Goal: Information Seeking & Learning: Find specific page/section

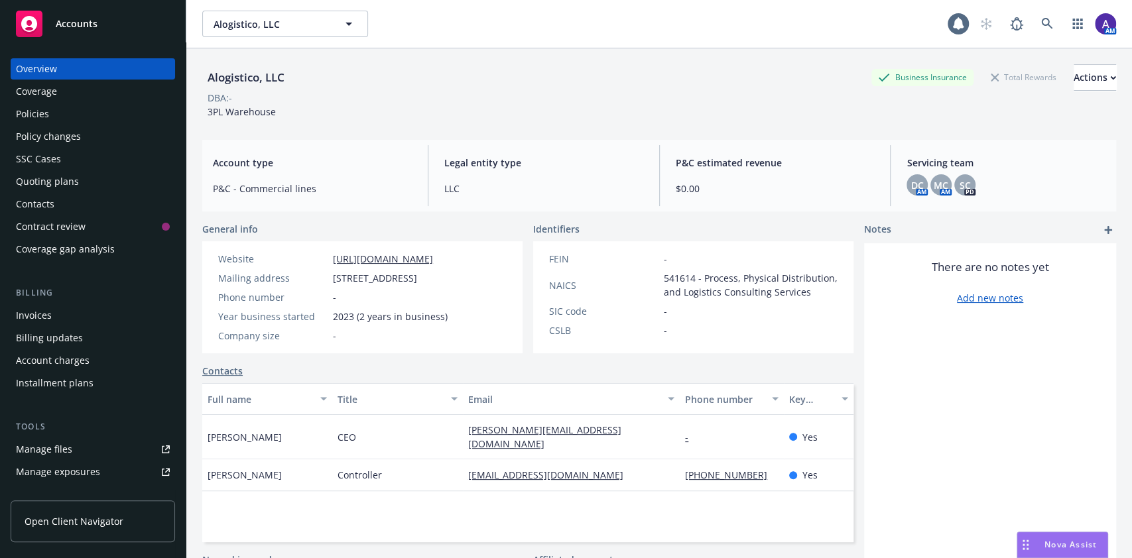
click at [99, 35] on div "Accounts" at bounding box center [93, 24] width 154 height 27
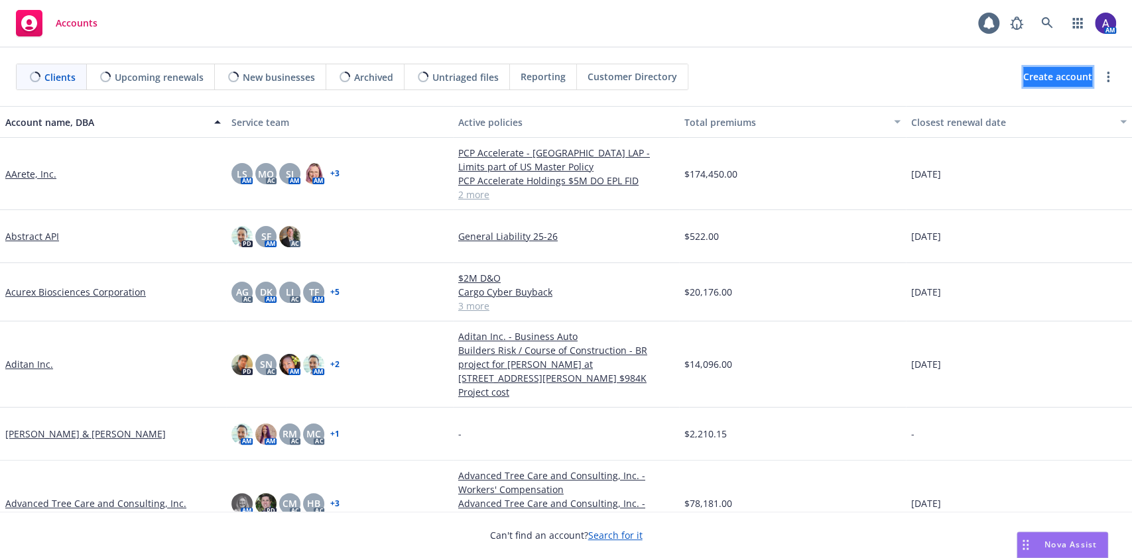
click at [1048, 78] on span "Create account" at bounding box center [1057, 76] width 69 height 25
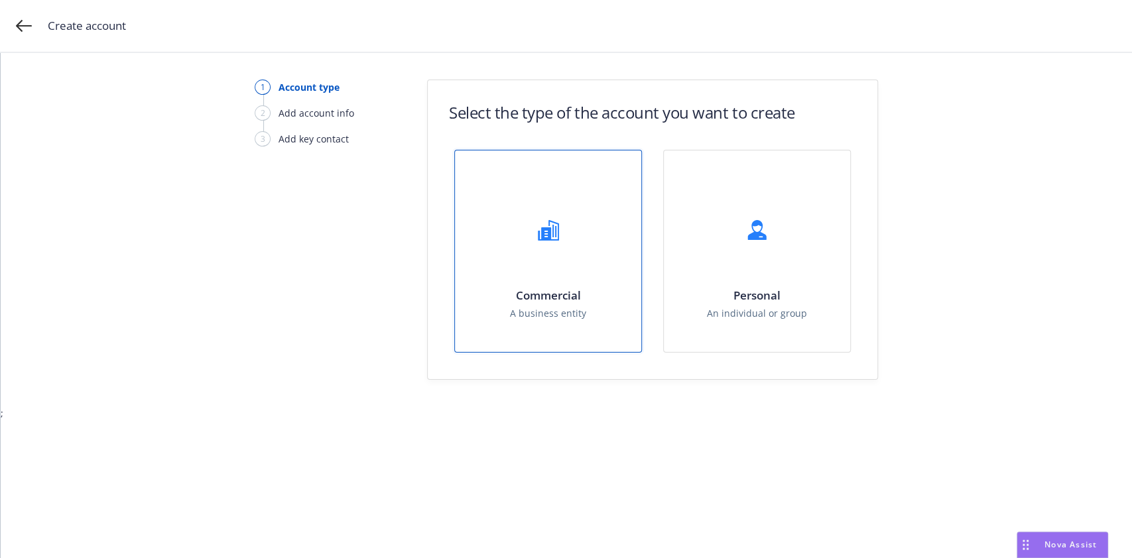
click at [546, 247] on div at bounding box center [548, 230] width 53 height 53
select select "US"
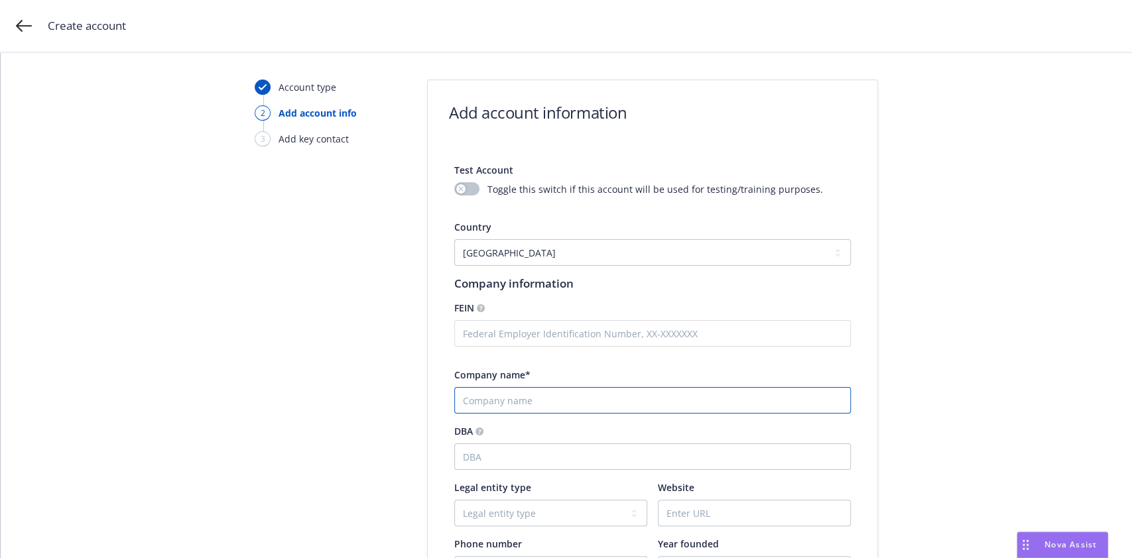
click at [599, 399] on input "Company name*" at bounding box center [652, 400] width 397 height 27
paste input "[GEOGRAPHIC_DATA]"
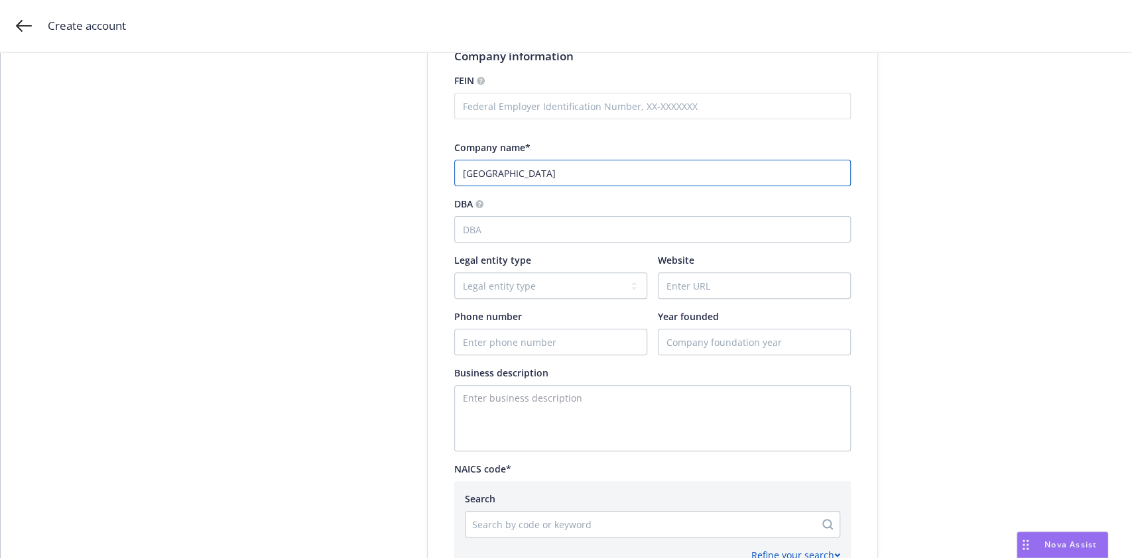
scroll to position [238, 0]
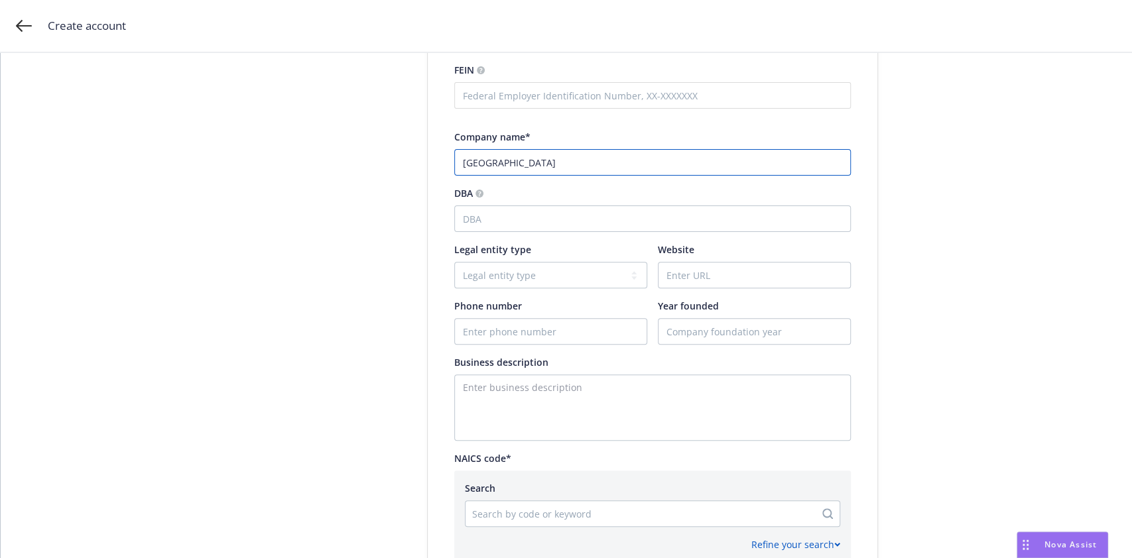
type input "[GEOGRAPHIC_DATA]"
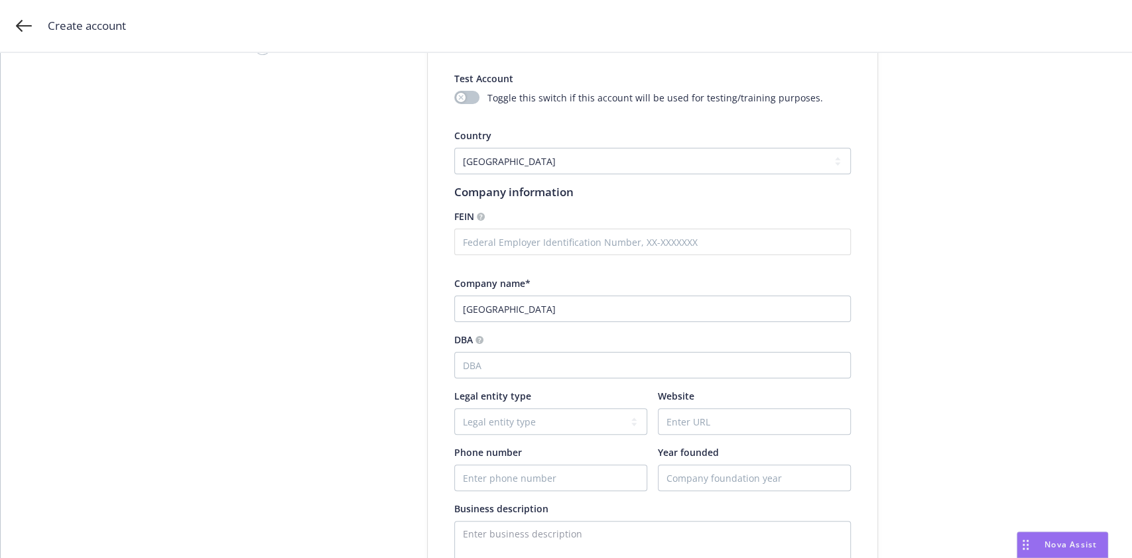
scroll to position [83, 0]
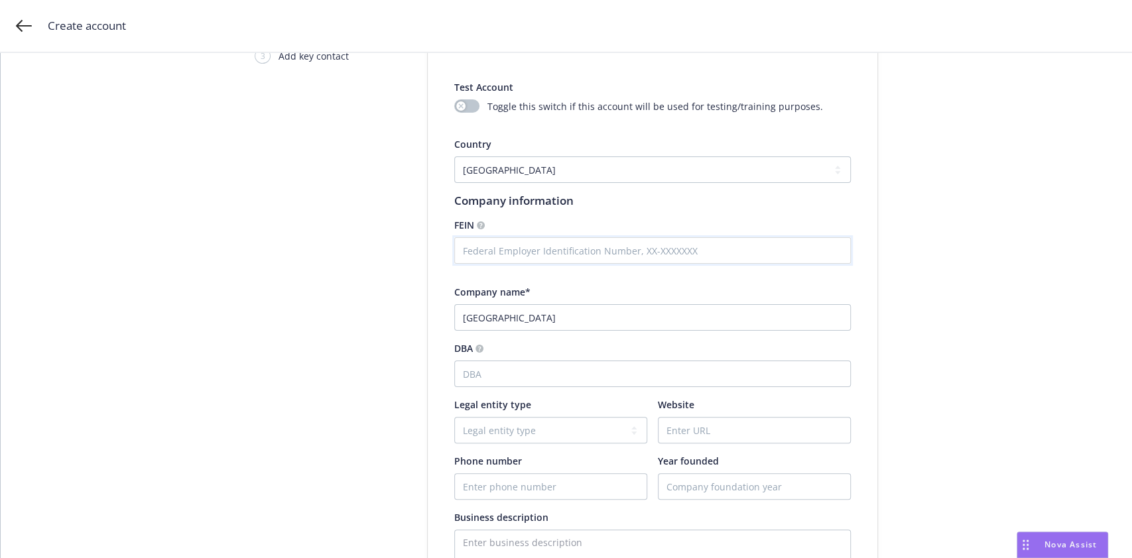
click at [497, 241] on input "text" at bounding box center [652, 250] width 397 height 27
paste input "3004806"
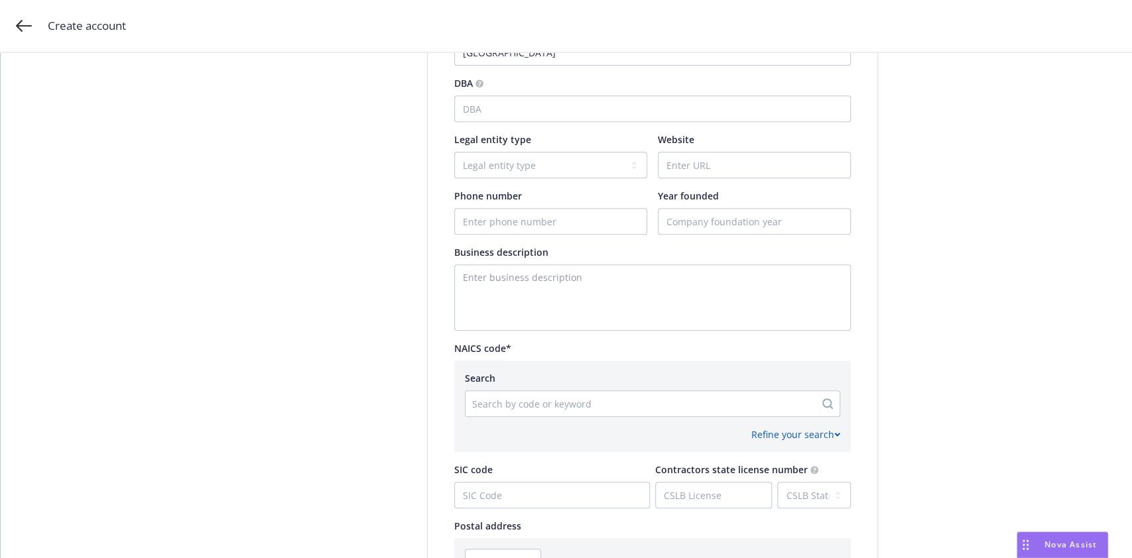
scroll to position [399, 0]
type input "[US_EMPLOYER_IDENTIFICATION_NUMBER]"
click at [571, 411] on div "Search by code or keyword" at bounding box center [640, 403] width 349 height 21
paste input "621111"
type input "621111"
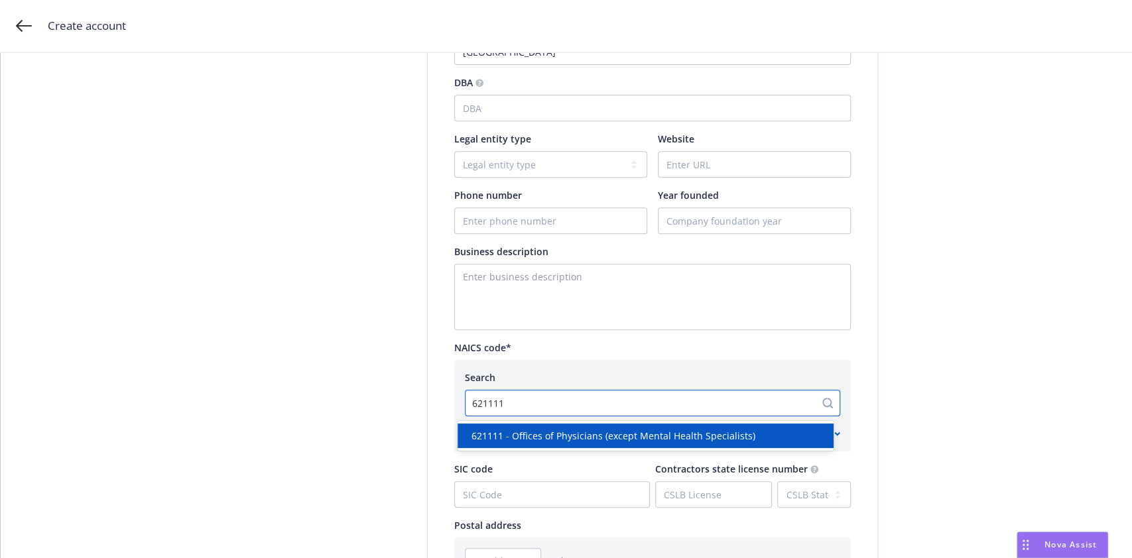
click at [594, 431] on span "621111 - Offices of Physicians (except Mental Health Specialists)" at bounding box center [613, 436] width 284 height 14
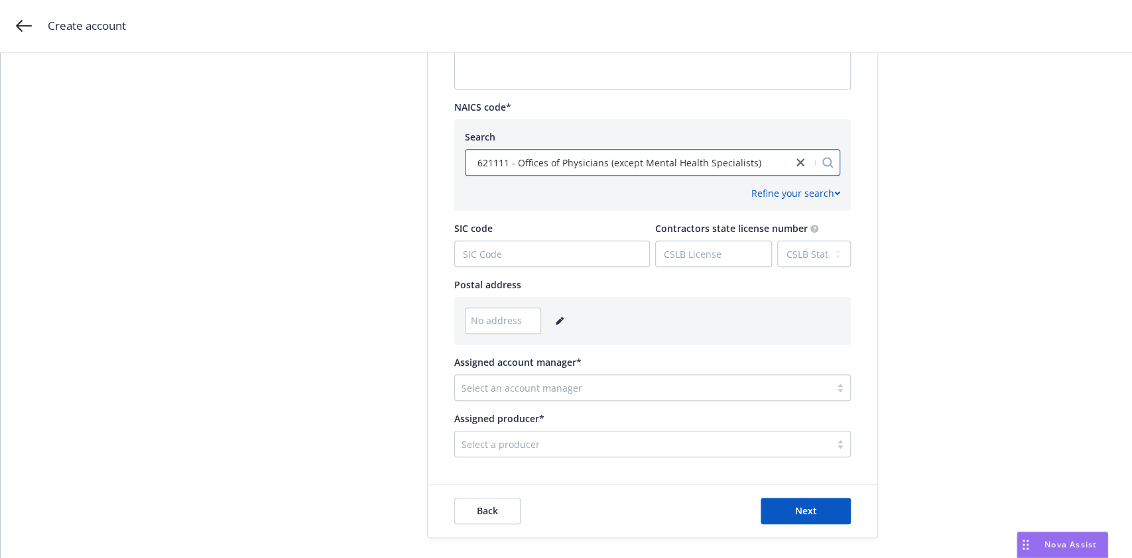
scroll to position [642, 0]
click at [554, 324] on link "editPencil" at bounding box center [560, 319] width 16 height 16
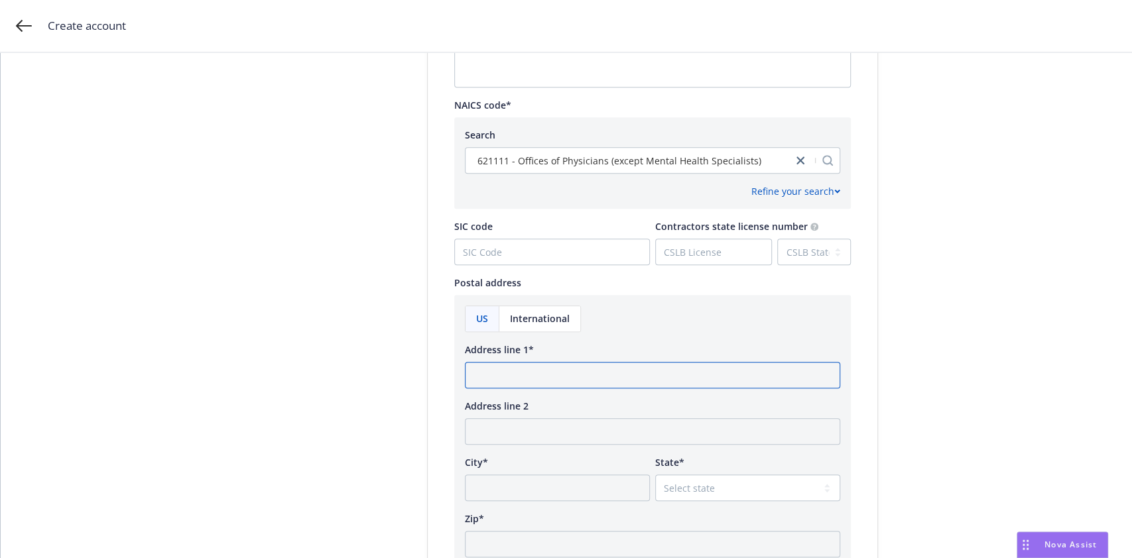
click at [546, 362] on input "Address line 1*" at bounding box center [652, 375] width 375 height 27
paste input "[STREET_ADDRESS]"
click at [546, 362] on input "[STREET_ADDRESS]" at bounding box center [652, 375] width 375 height 27
type input "[STREET_ADDRESS]"
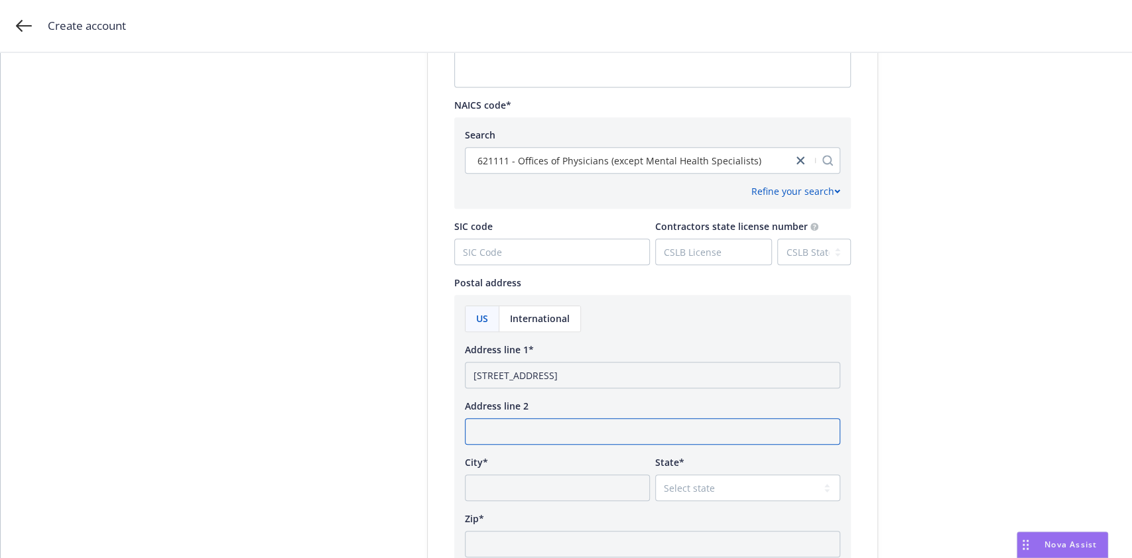
click at [526, 426] on input "Address line 2" at bounding box center [652, 431] width 375 height 27
type input "Ste 100"
type input "[GEOGRAPHIC_DATA]"
select select "CA"
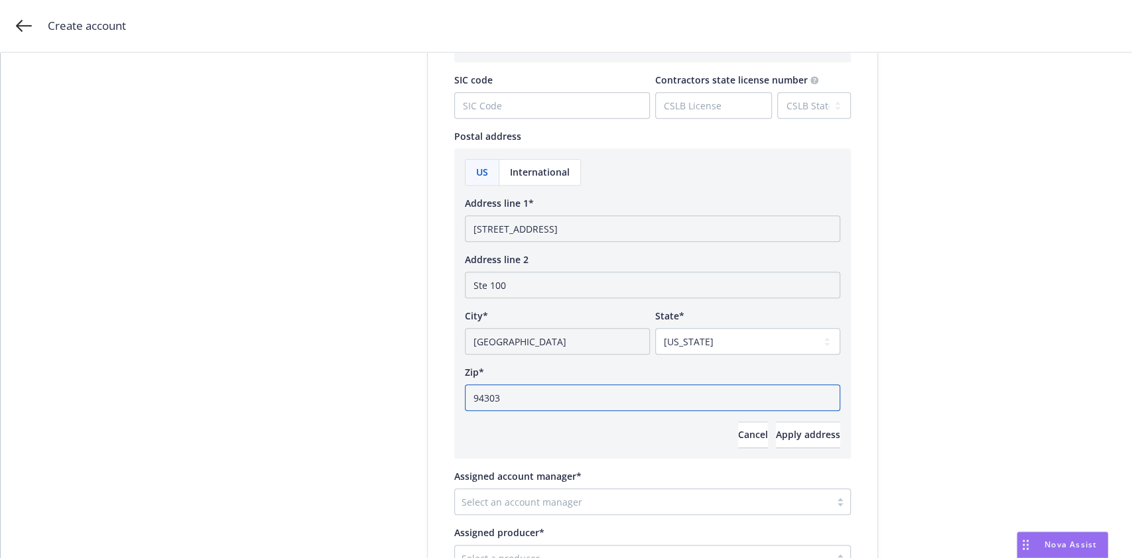
scroll to position [822, 0]
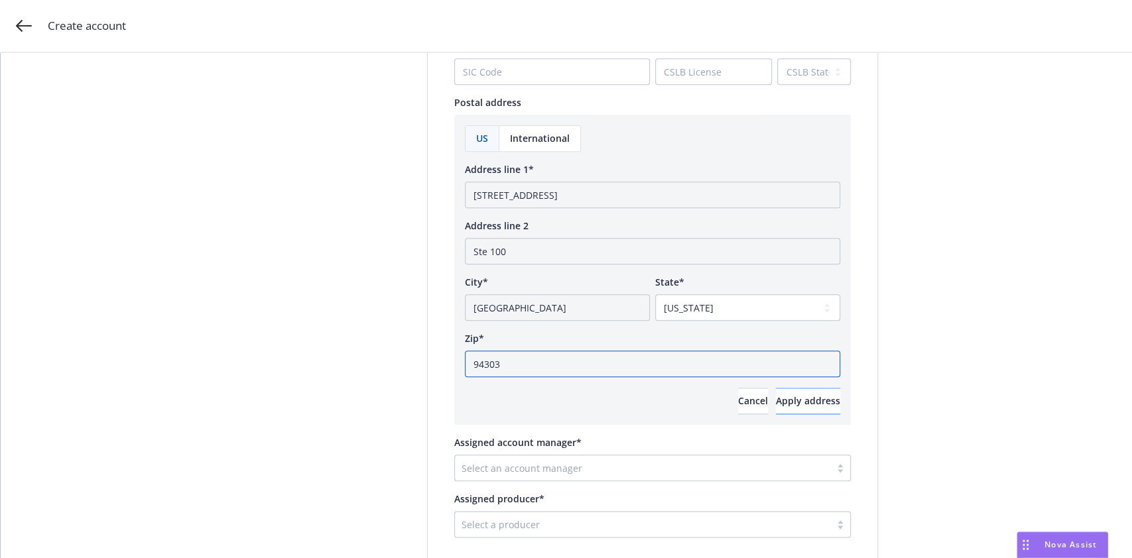
type input "94303"
click at [776, 403] on span "Apply address" at bounding box center [808, 401] width 64 height 13
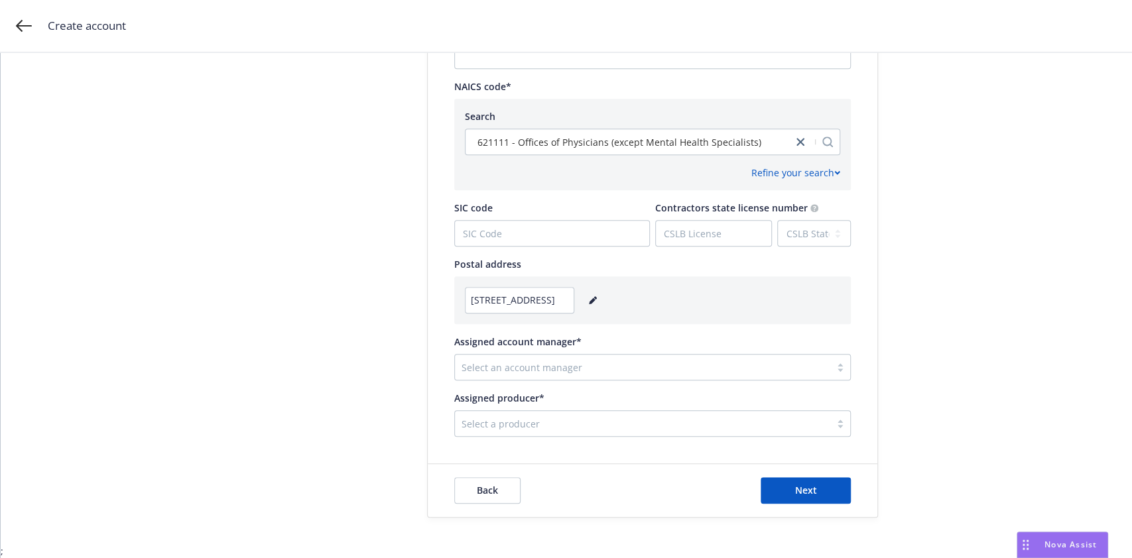
scroll to position [660, 0]
click at [669, 363] on div at bounding box center [643, 368] width 362 height 16
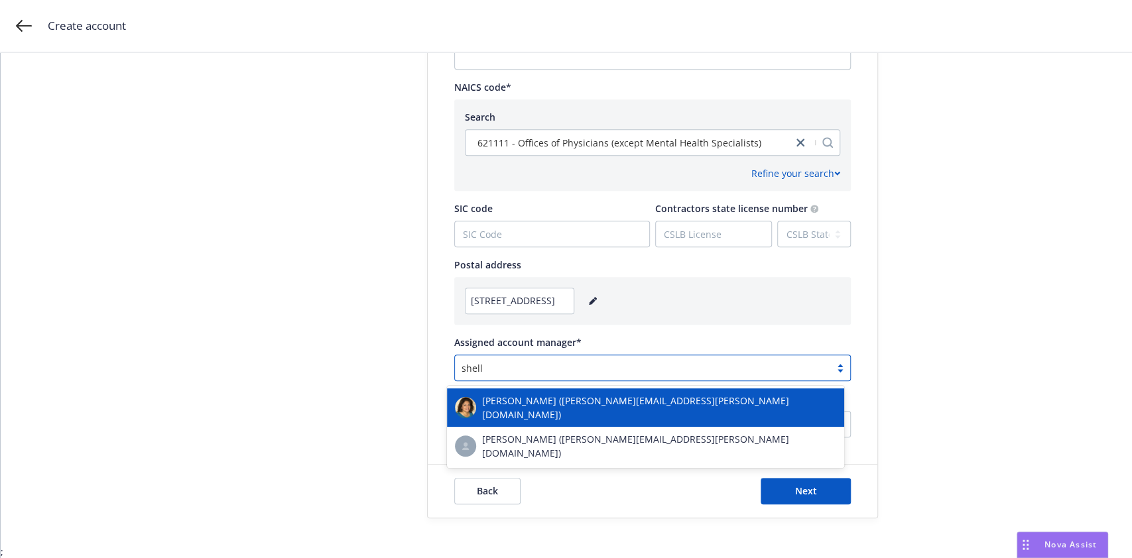
type input "[PERSON_NAME]"
click at [664, 394] on div "[PERSON_NAME] ([PERSON_NAME][EMAIL_ADDRESS][PERSON_NAME][DOMAIN_NAME])" at bounding box center [645, 408] width 381 height 28
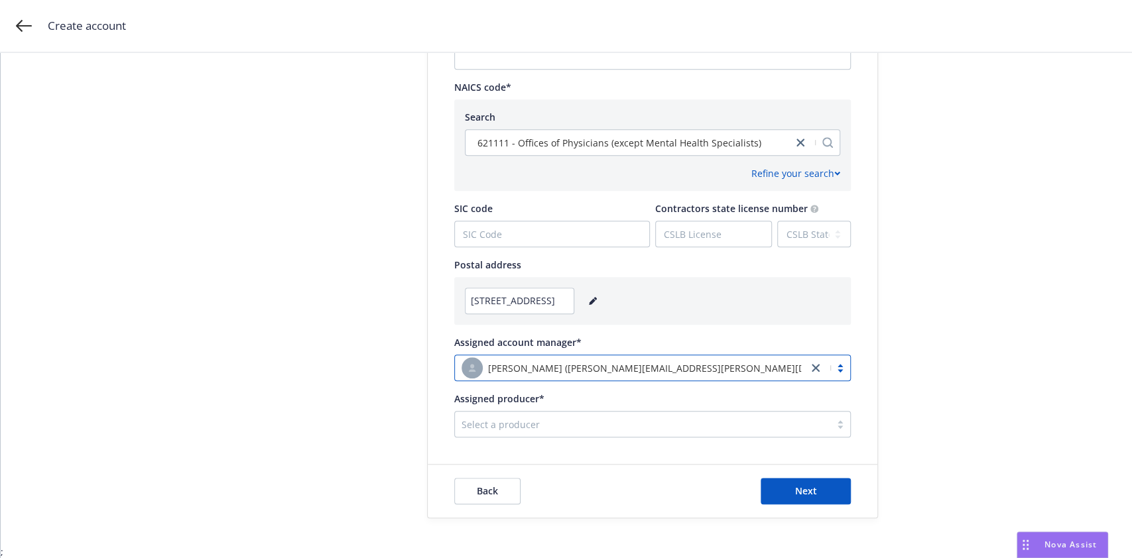
click at [619, 432] on div "Select a producer" at bounding box center [642, 424] width 375 height 21
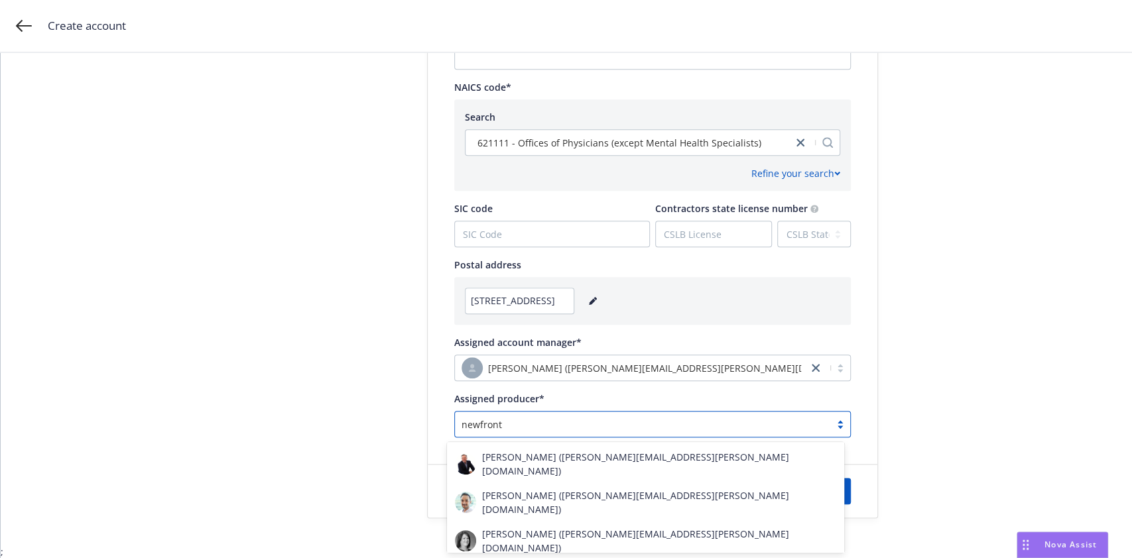
scroll to position [0, 0]
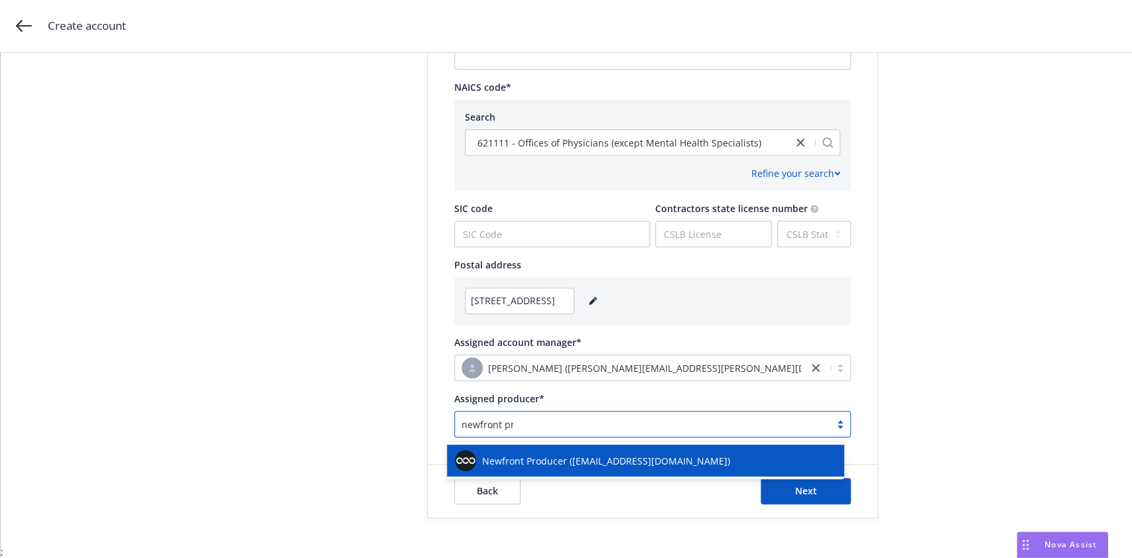
type input "newfront pro"
click at [615, 471] on div "Newfront Producer ([EMAIL_ADDRESS][DOMAIN_NAME])" at bounding box center [645, 460] width 381 height 21
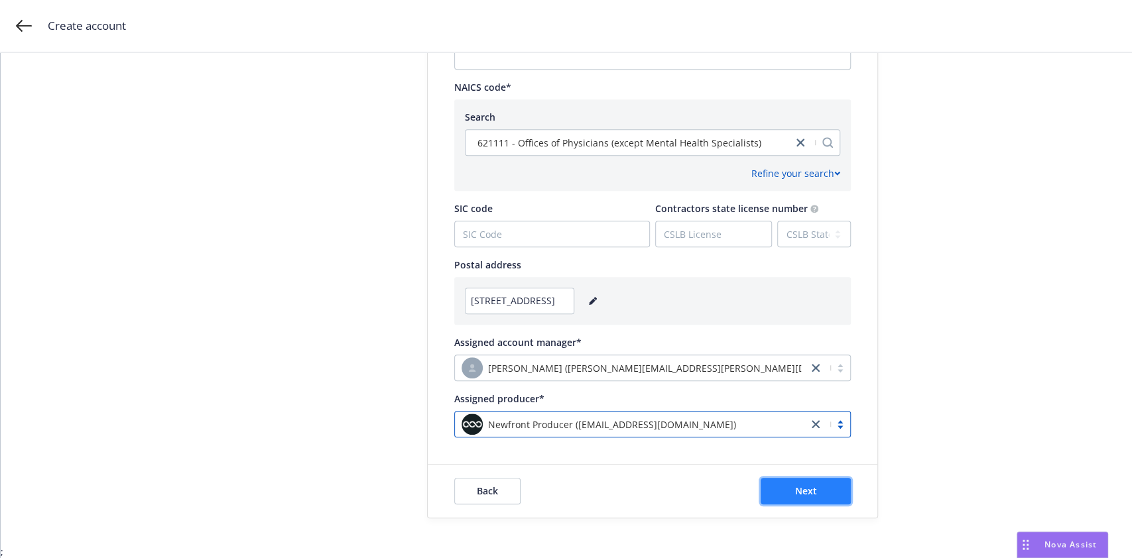
click at [767, 478] on button "Next" at bounding box center [806, 491] width 90 height 27
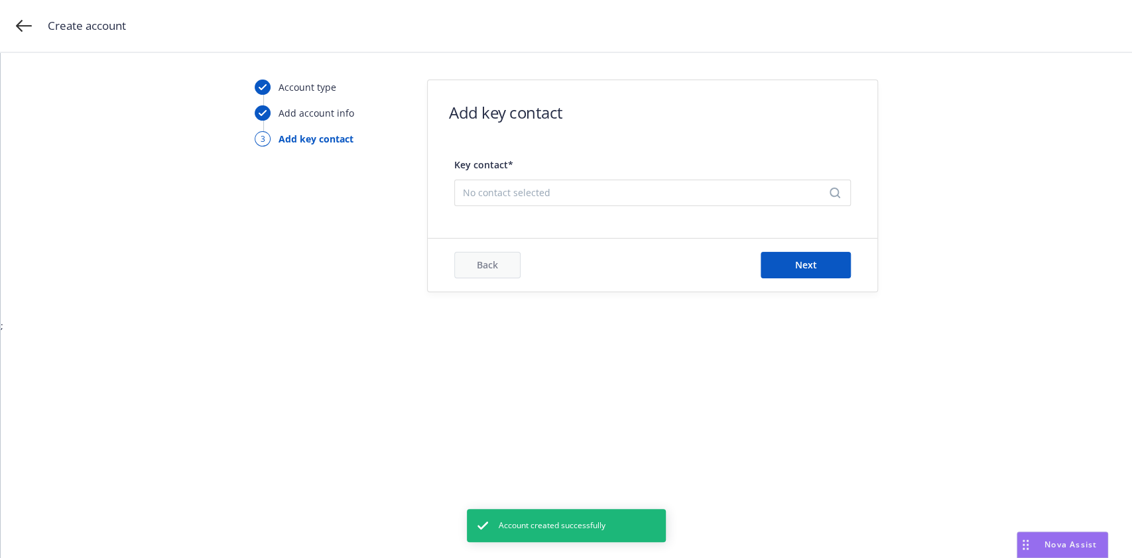
click at [683, 191] on span "No contact selected" at bounding box center [647, 193] width 369 height 14
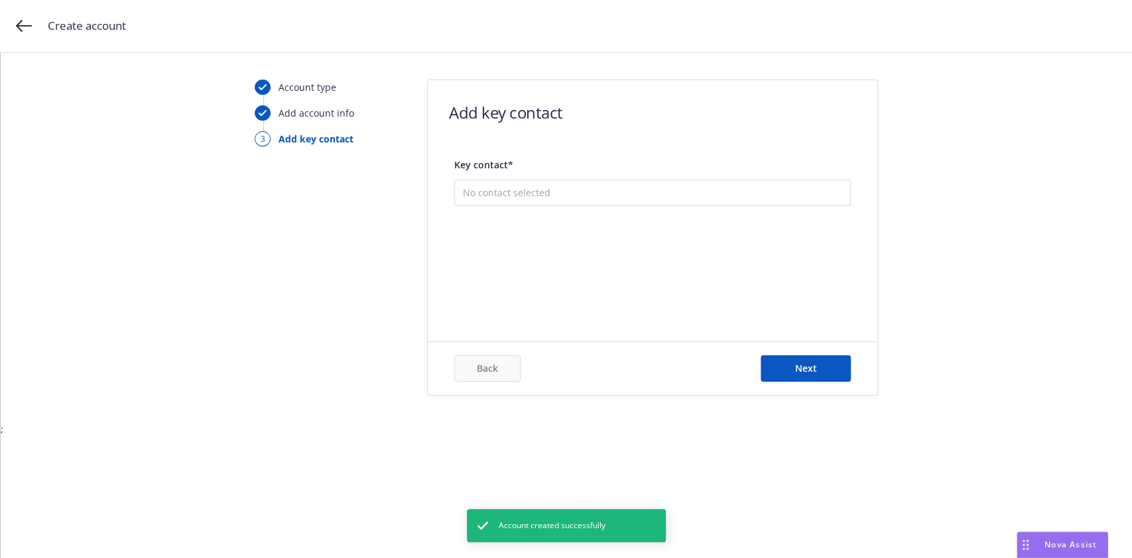
click at [563, 251] on button "Add new contact" at bounding box center [652, 259] width 379 height 27
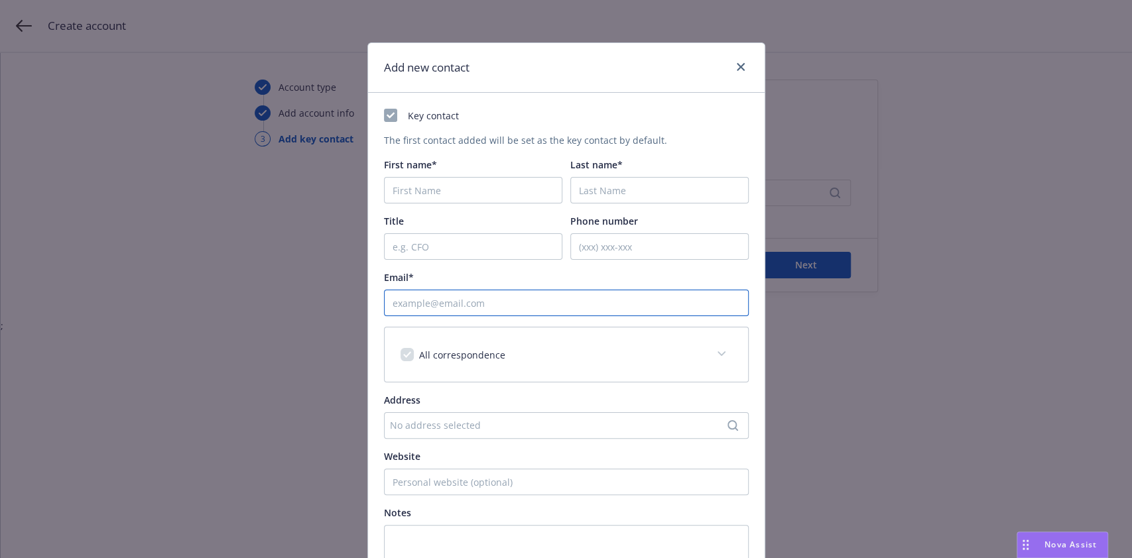
click at [528, 304] on input "Email*" at bounding box center [566, 303] width 365 height 27
paste input "[EMAIL_ADDRESS][DOMAIN_NAME]"
type input "[EMAIL_ADDRESS][DOMAIN_NAME]"
click at [476, 186] on input "First name*" at bounding box center [473, 190] width 178 height 27
type input "D"
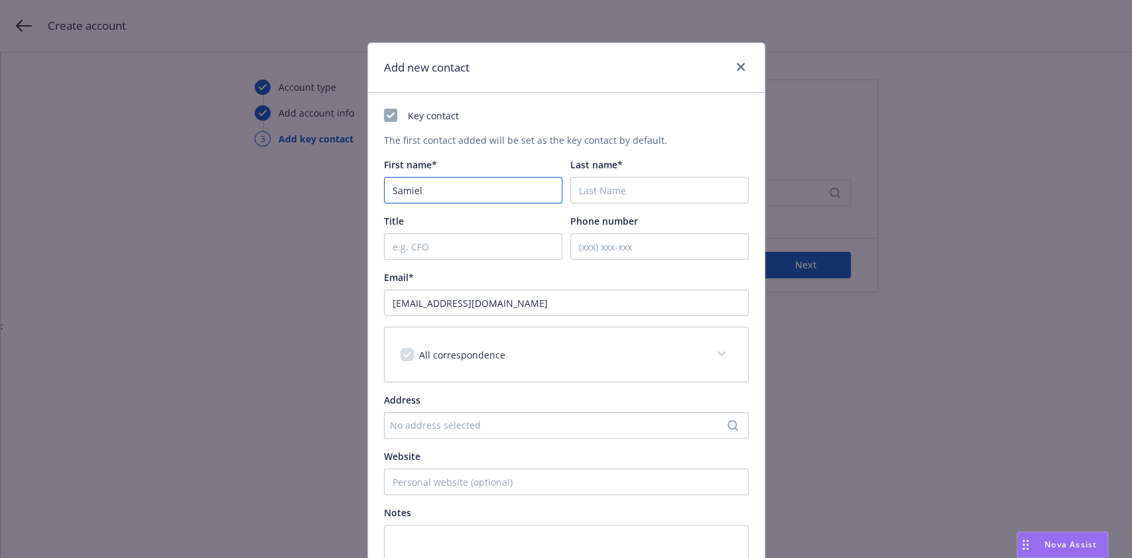
type input "Samiel"
type input "[PERSON_NAME]"
click at [407, 188] on input "Samiel" at bounding box center [473, 190] width 178 height 27
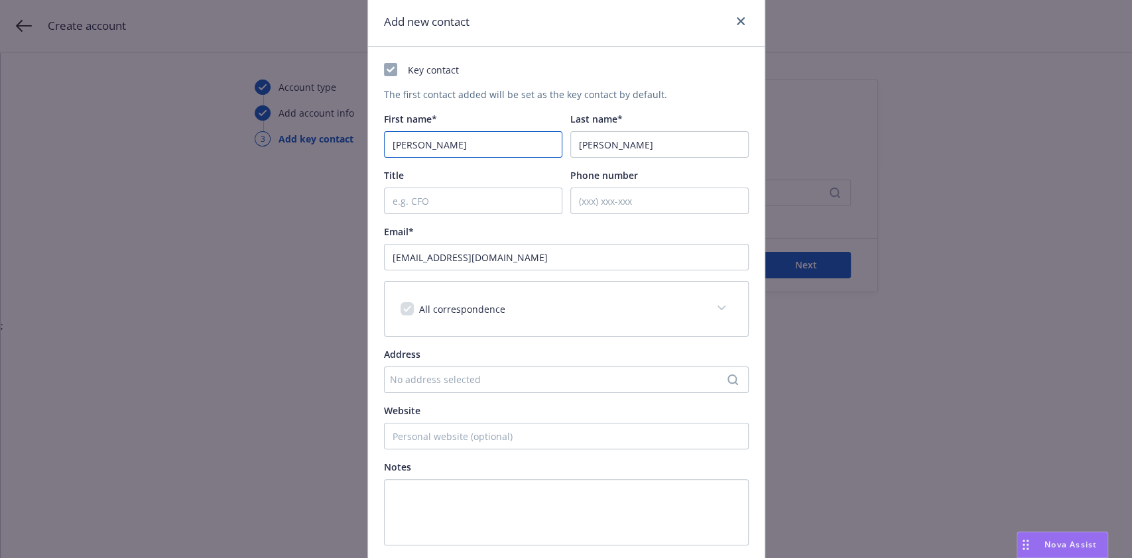
scroll to position [151, 0]
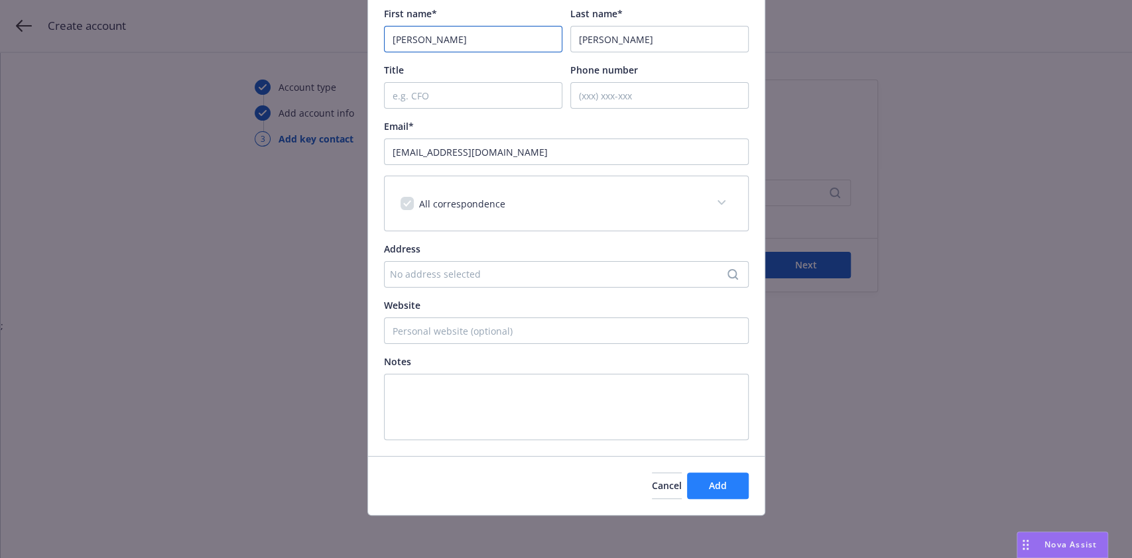
type input "[PERSON_NAME]"
click at [720, 479] on button "Add" at bounding box center [718, 486] width 62 height 27
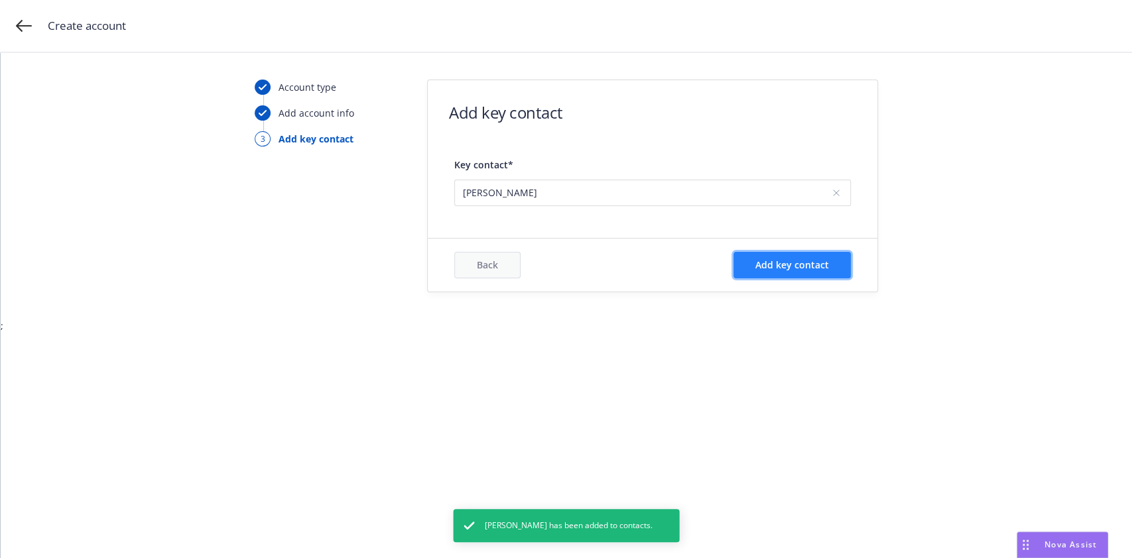
click at [814, 259] on span "Add key contact" at bounding box center [792, 265] width 74 height 13
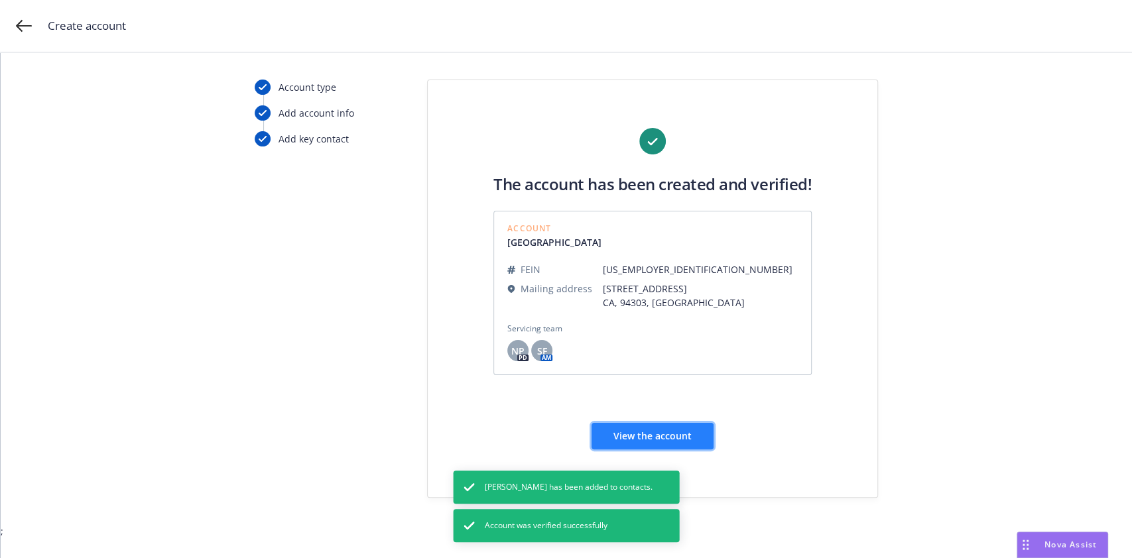
click at [675, 432] on span "View the account" at bounding box center [652, 436] width 78 height 13
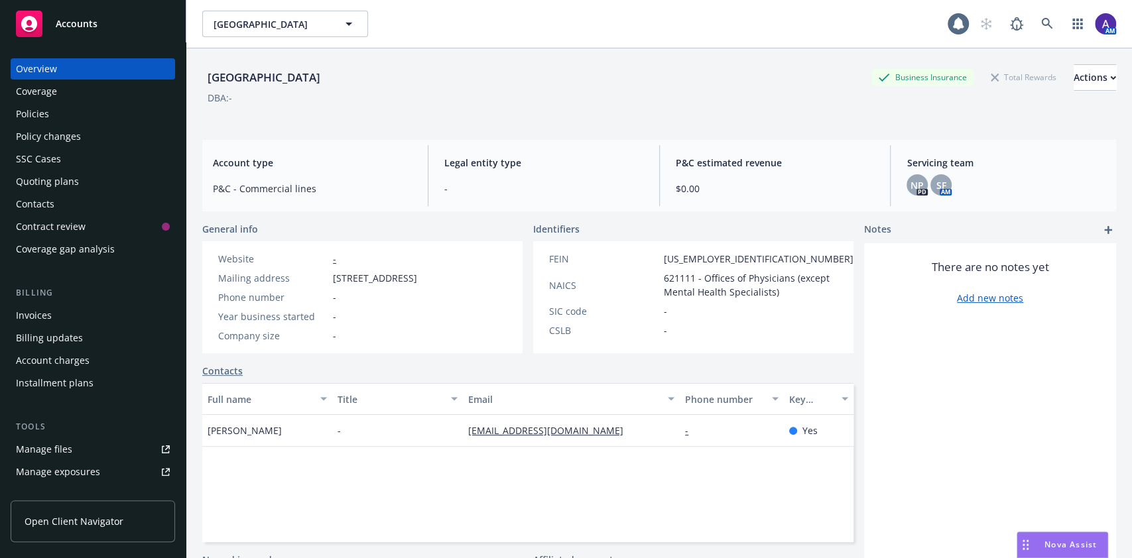
click at [708, 505] on div "Full name Title Email Phone number Key contact Samuel Lee - [EMAIL_ADDRESS][DOM…" at bounding box center [527, 462] width 651 height 159
click at [1041, 29] on icon at bounding box center [1046, 23] width 11 height 11
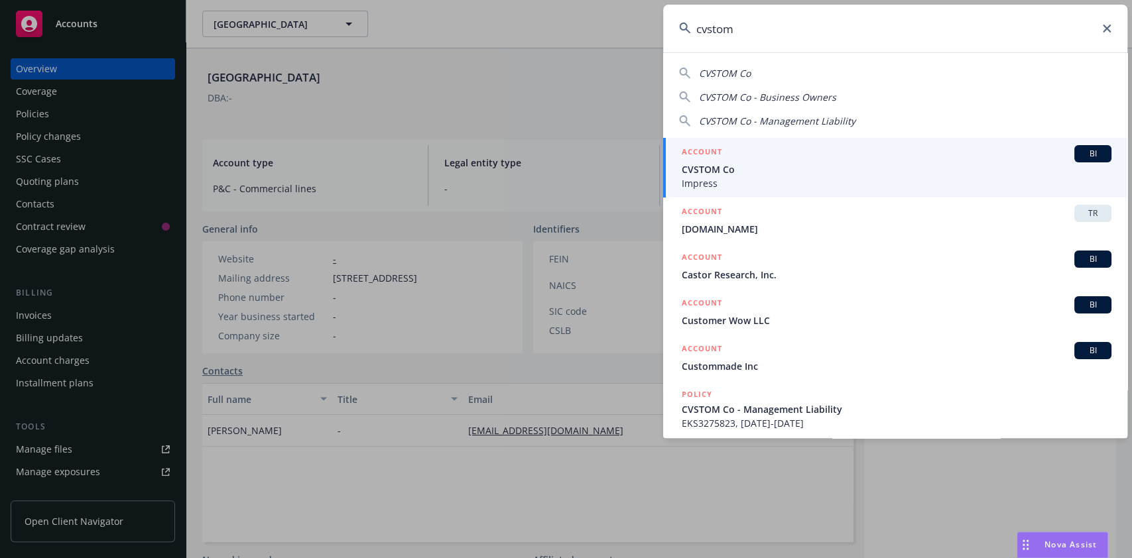
type input "cvstom"
click at [734, 170] on span "CVSTOM Co" at bounding box center [897, 169] width 430 height 14
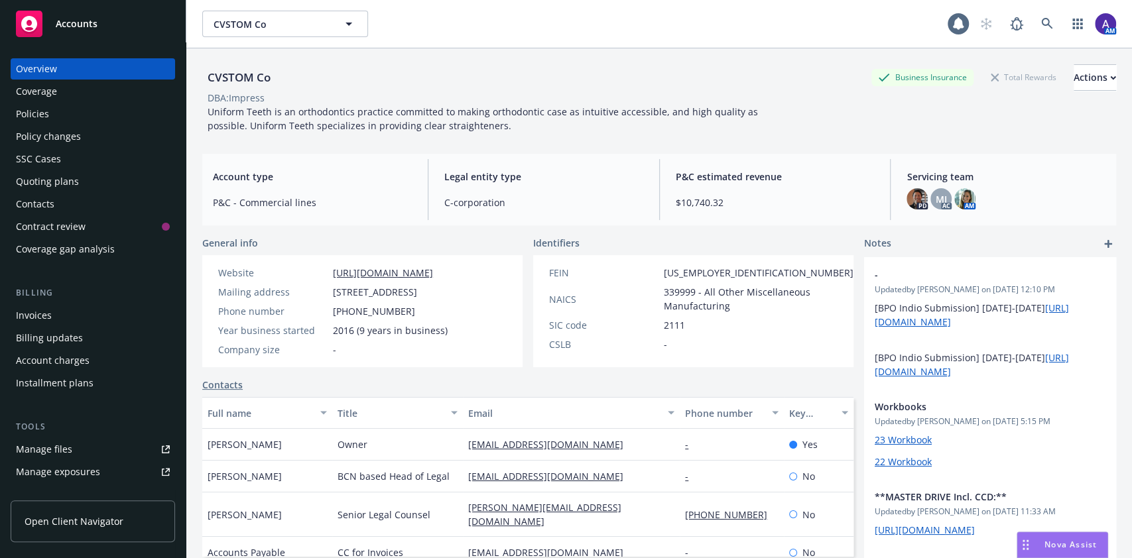
click at [46, 111] on div "Policies" at bounding box center [32, 113] width 33 height 21
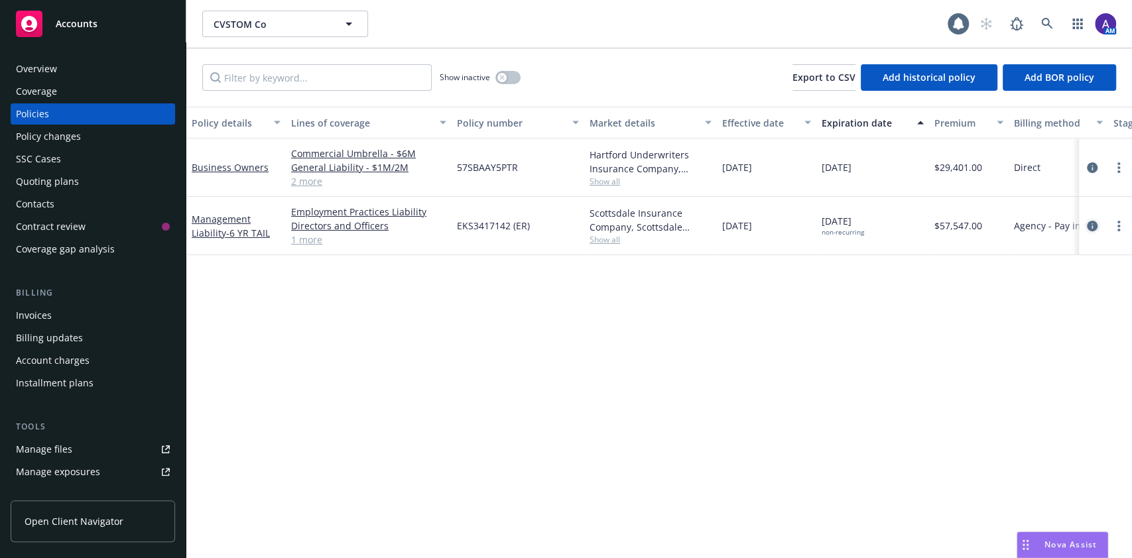
click at [1089, 225] on icon "circleInformation" at bounding box center [1092, 226] width 11 height 11
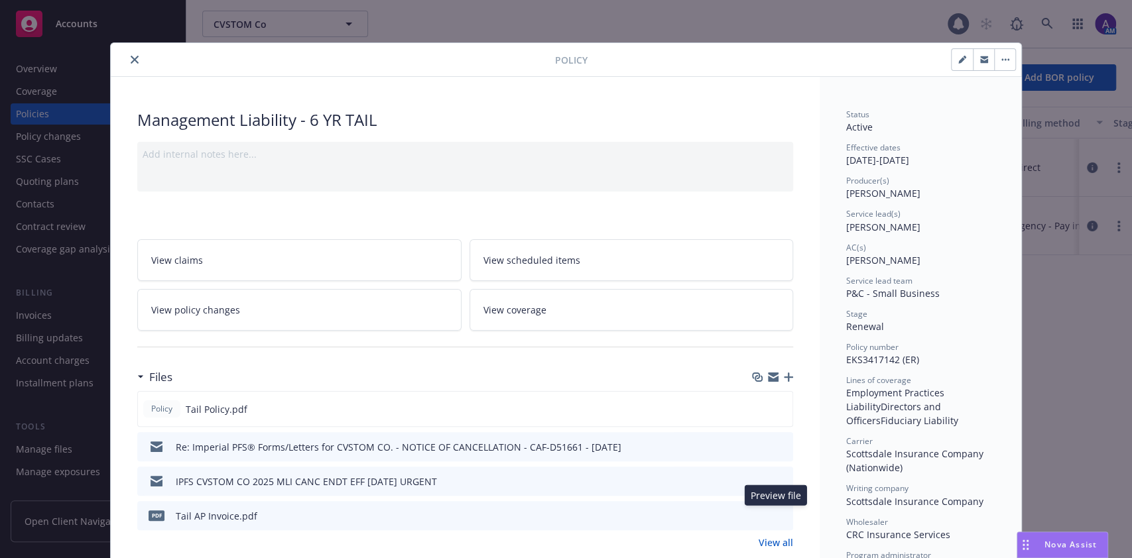
click at [776, 513] on icon "preview file" at bounding box center [781, 515] width 12 height 9
click at [127, 60] on button "close" at bounding box center [135, 60] width 16 height 16
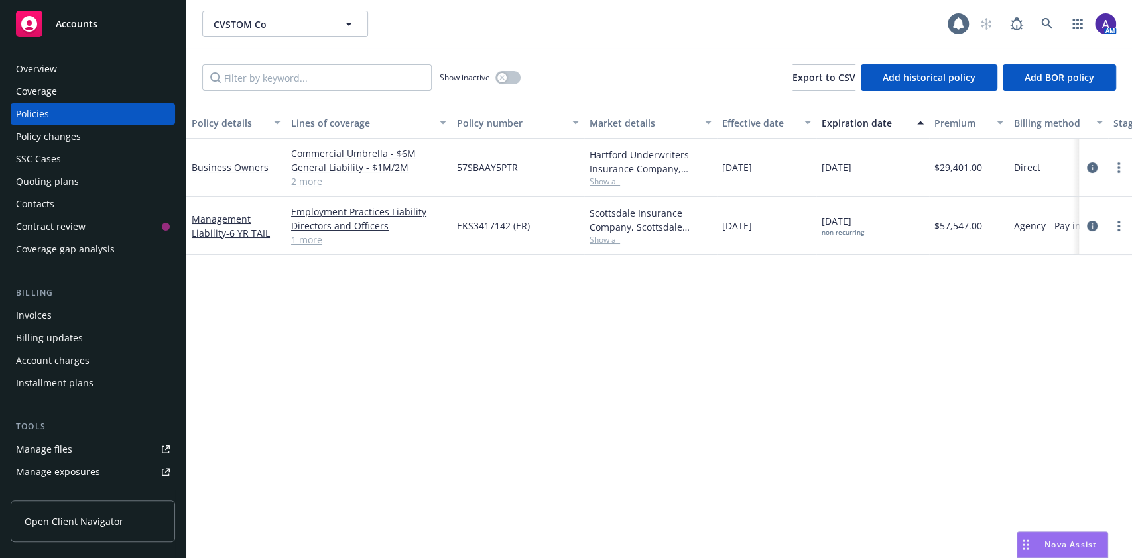
click at [17, 315] on div "Invoices" at bounding box center [34, 315] width 36 height 21
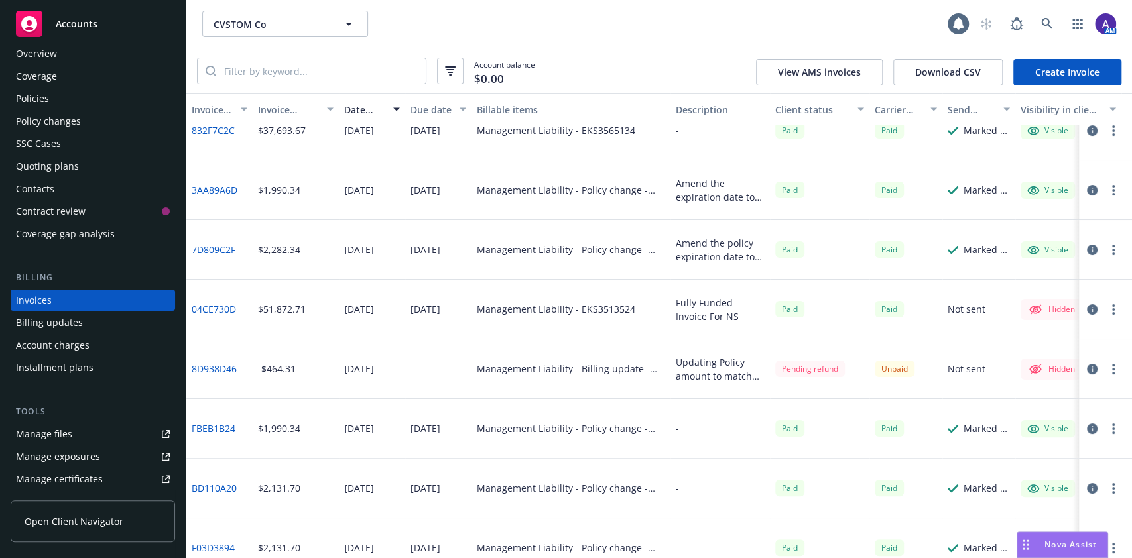
scroll to position [47, 0]
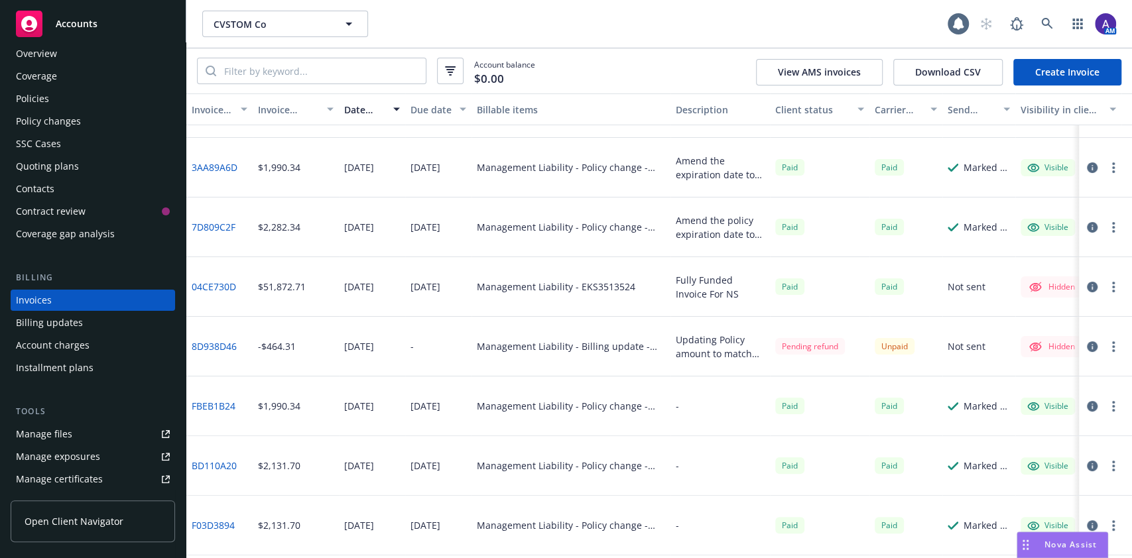
click at [223, 349] on link "8D938D46" at bounding box center [214, 347] width 45 height 14
click at [99, 105] on div "Policies" at bounding box center [93, 98] width 154 height 21
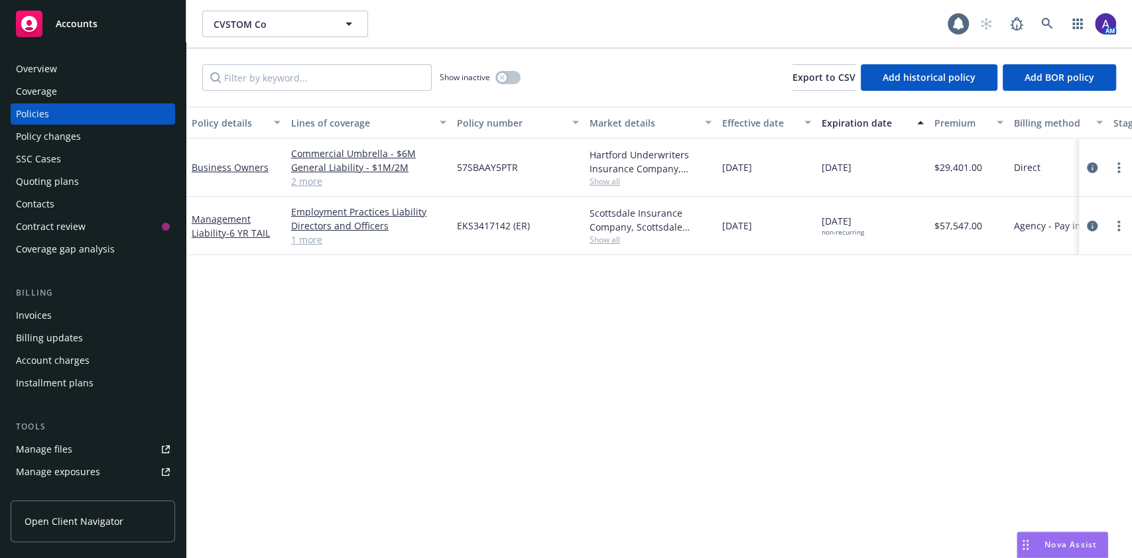
click at [503, 84] on div "Show inactive" at bounding box center [480, 77] width 81 height 27
click at [504, 76] on icon "button" at bounding box center [501, 77] width 5 height 5
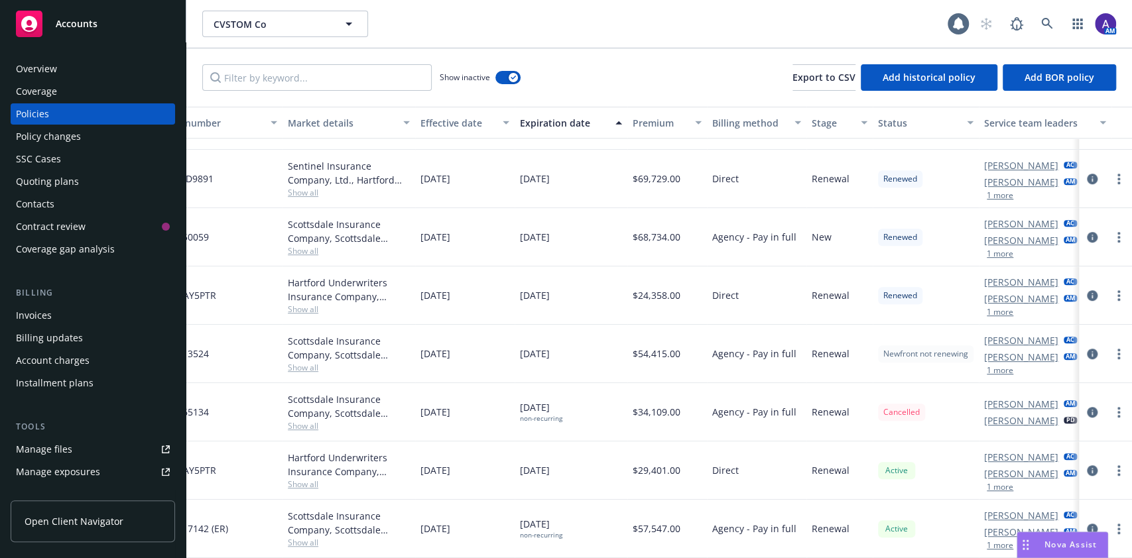
scroll to position [431, 0]
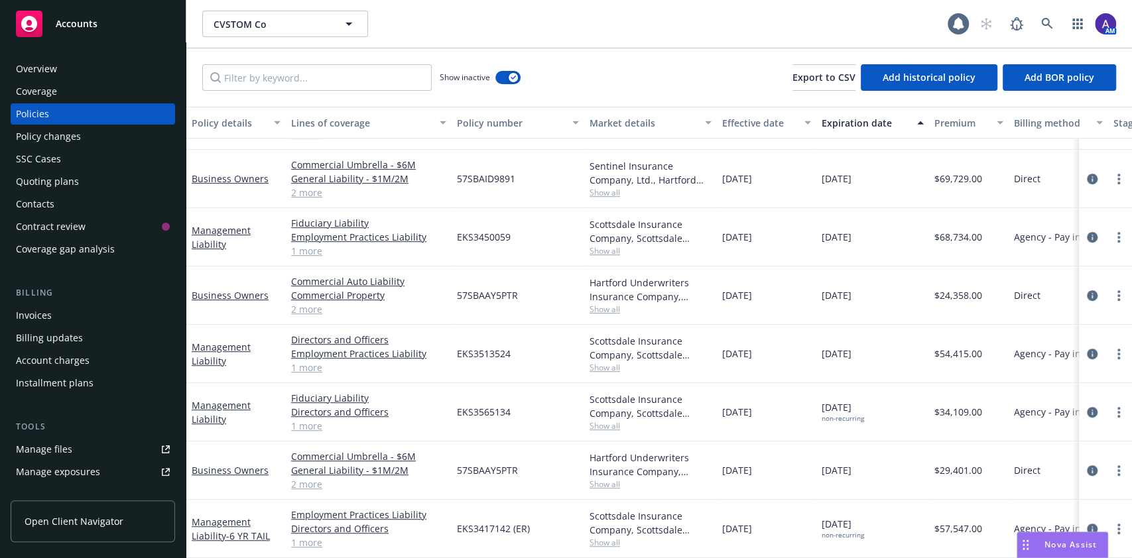
click at [36, 317] on div "Invoices" at bounding box center [34, 315] width 36 height 21
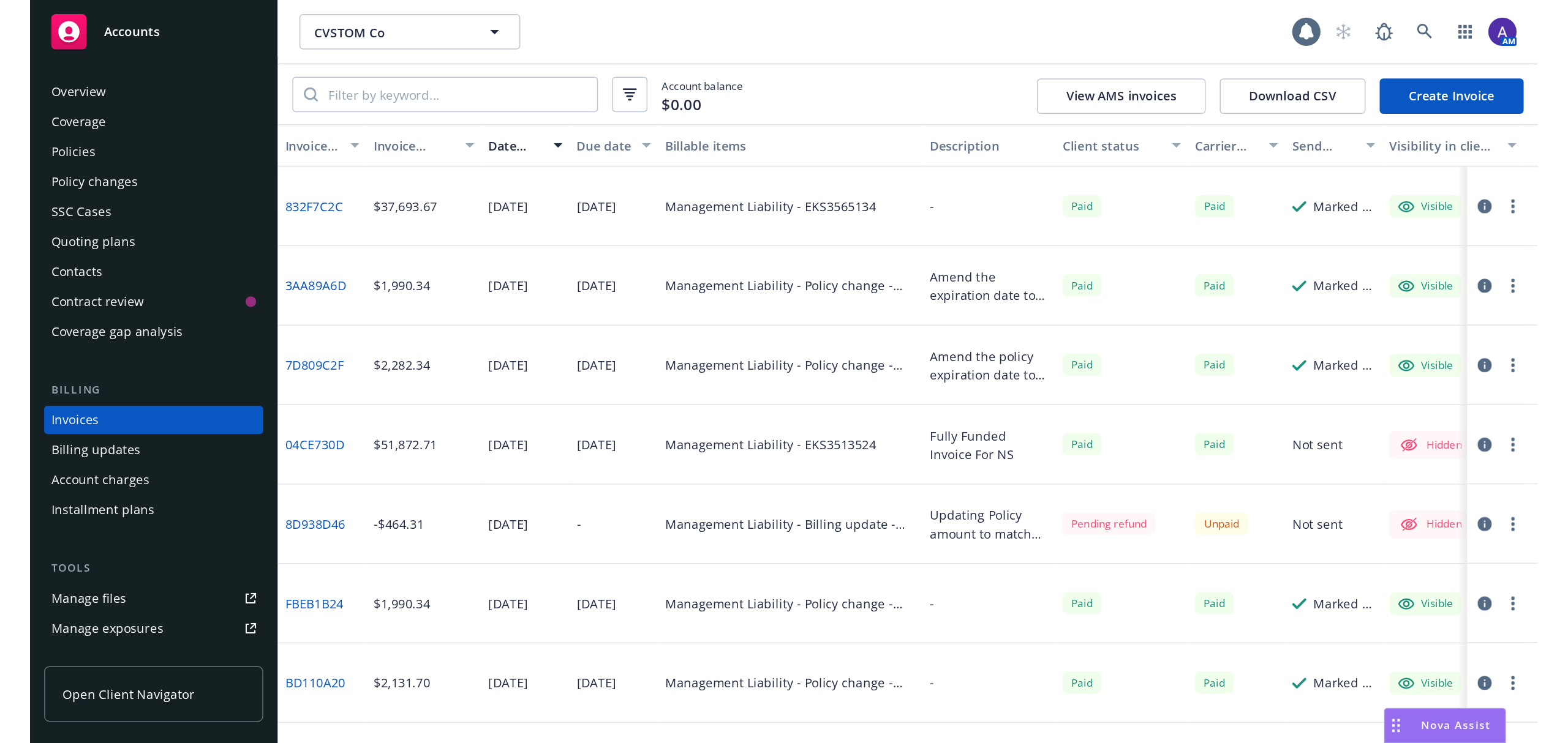
scroll to position [14, 0]
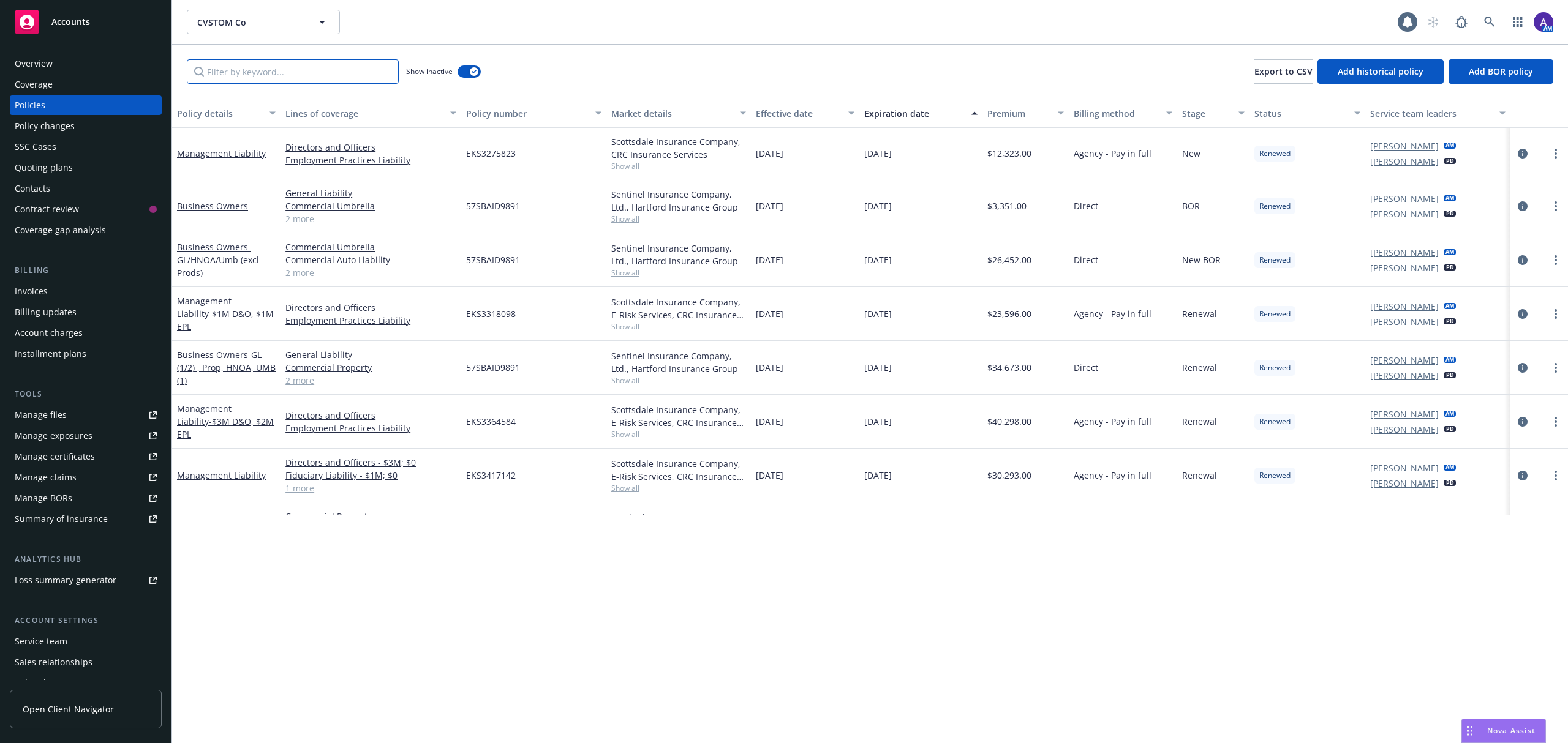
click at [315, 70] on input "Filter by keyword..." at bounding box center [292, 71] width 211 height 25
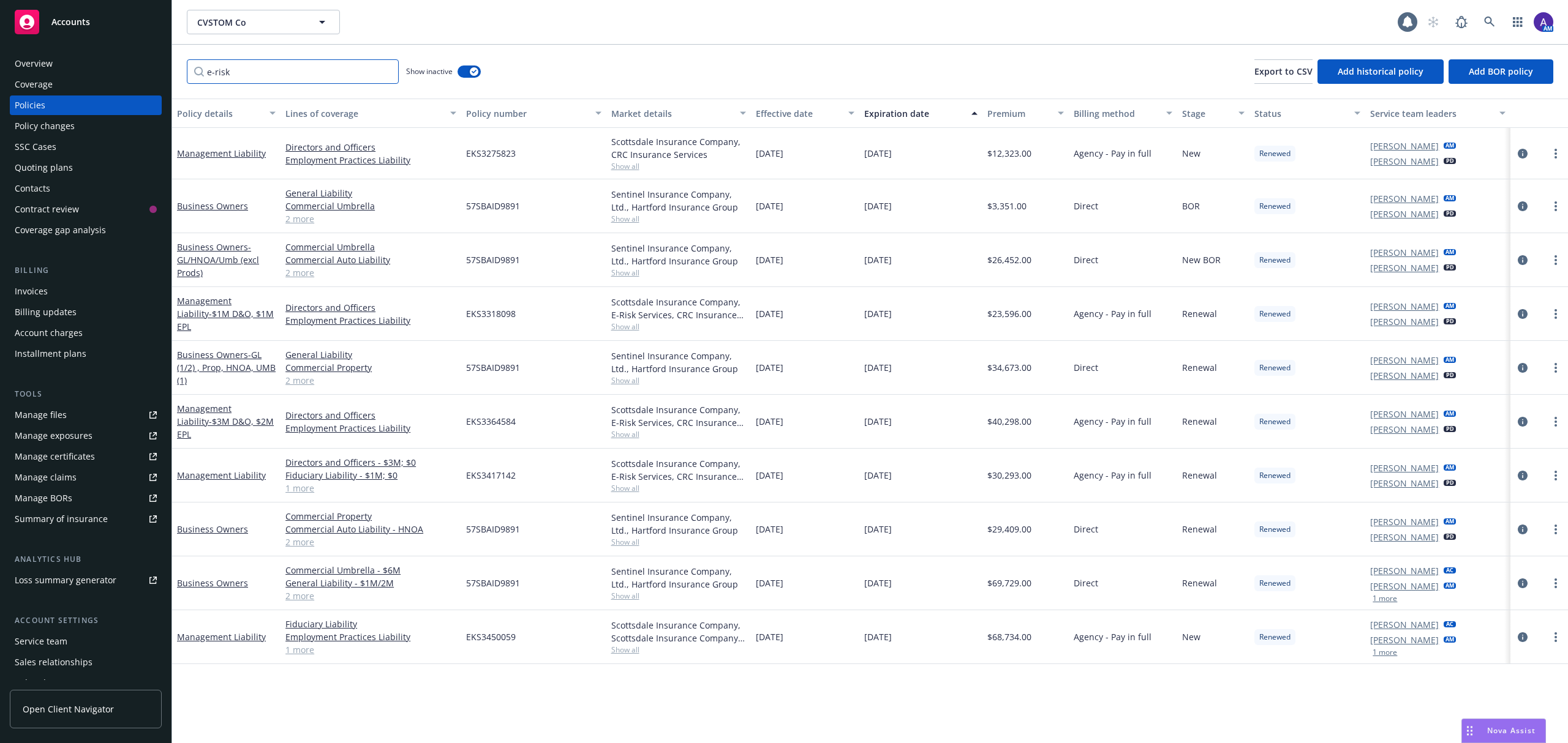
type input "e-risk"
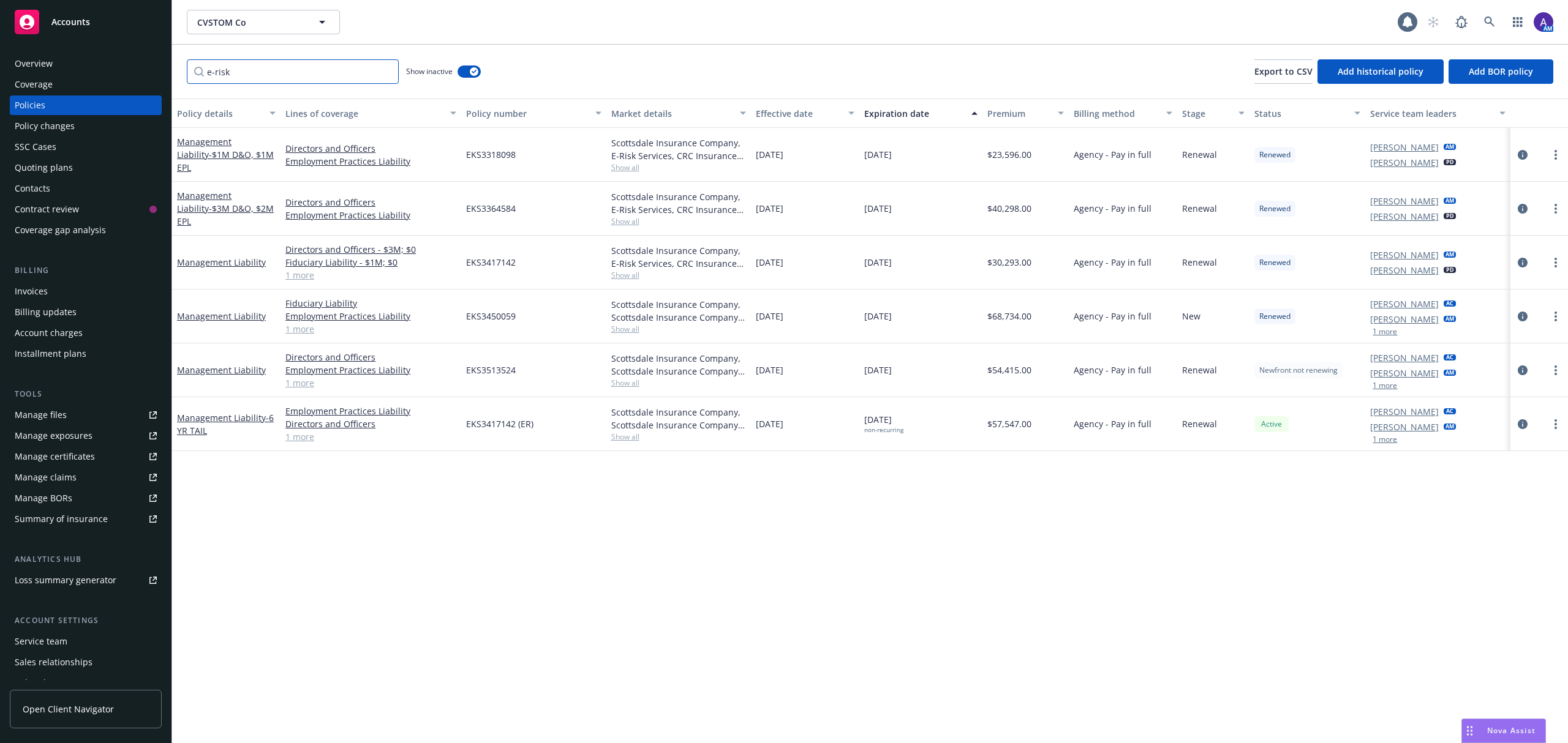
click at [383, 72] on input "e-risk" at bounding box center [292, 71] width 211 height 25
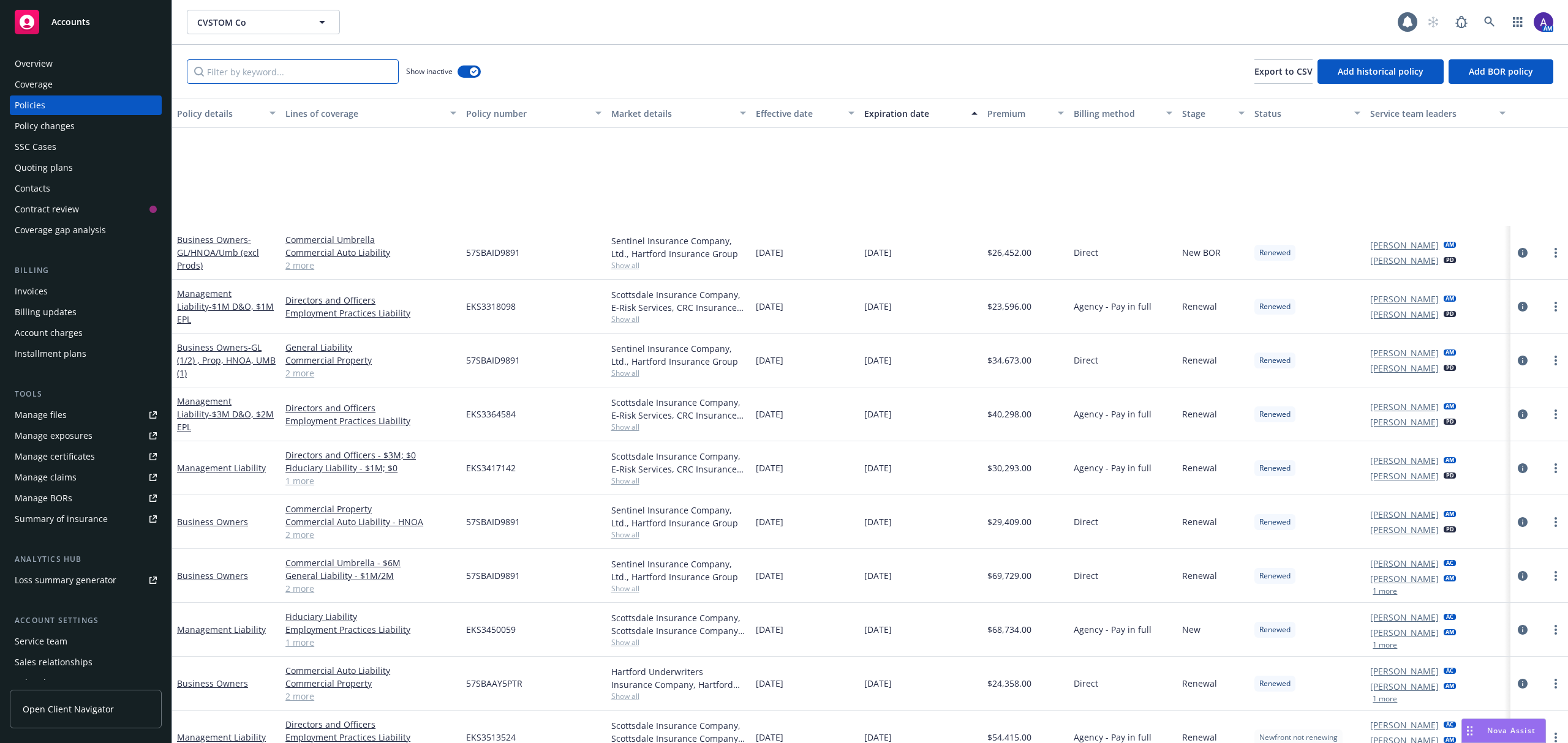
scroll to position [180, 0]
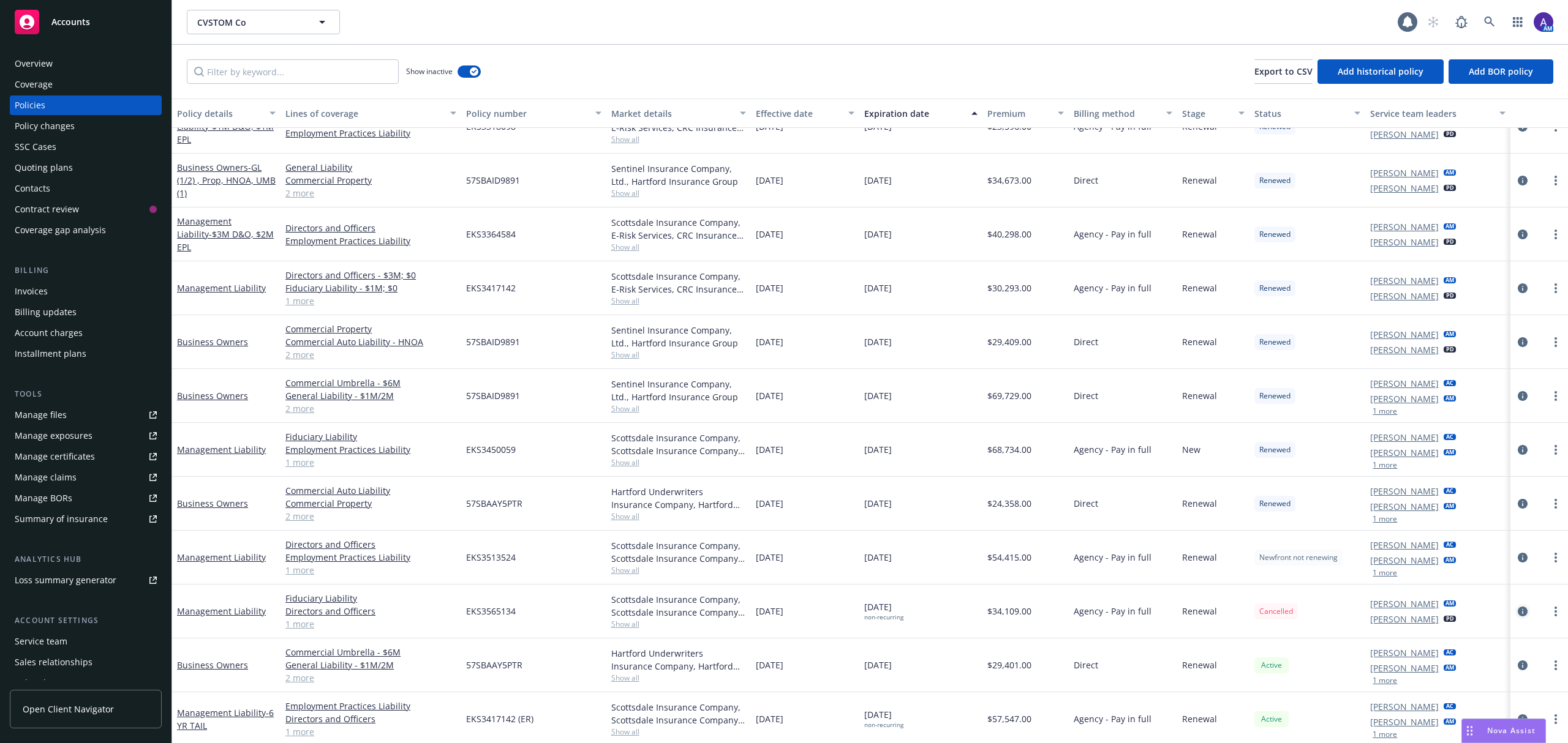
click at [1044, 515] on icon "circleInformation" at bounding box center [1522, 611] width 10 height 10
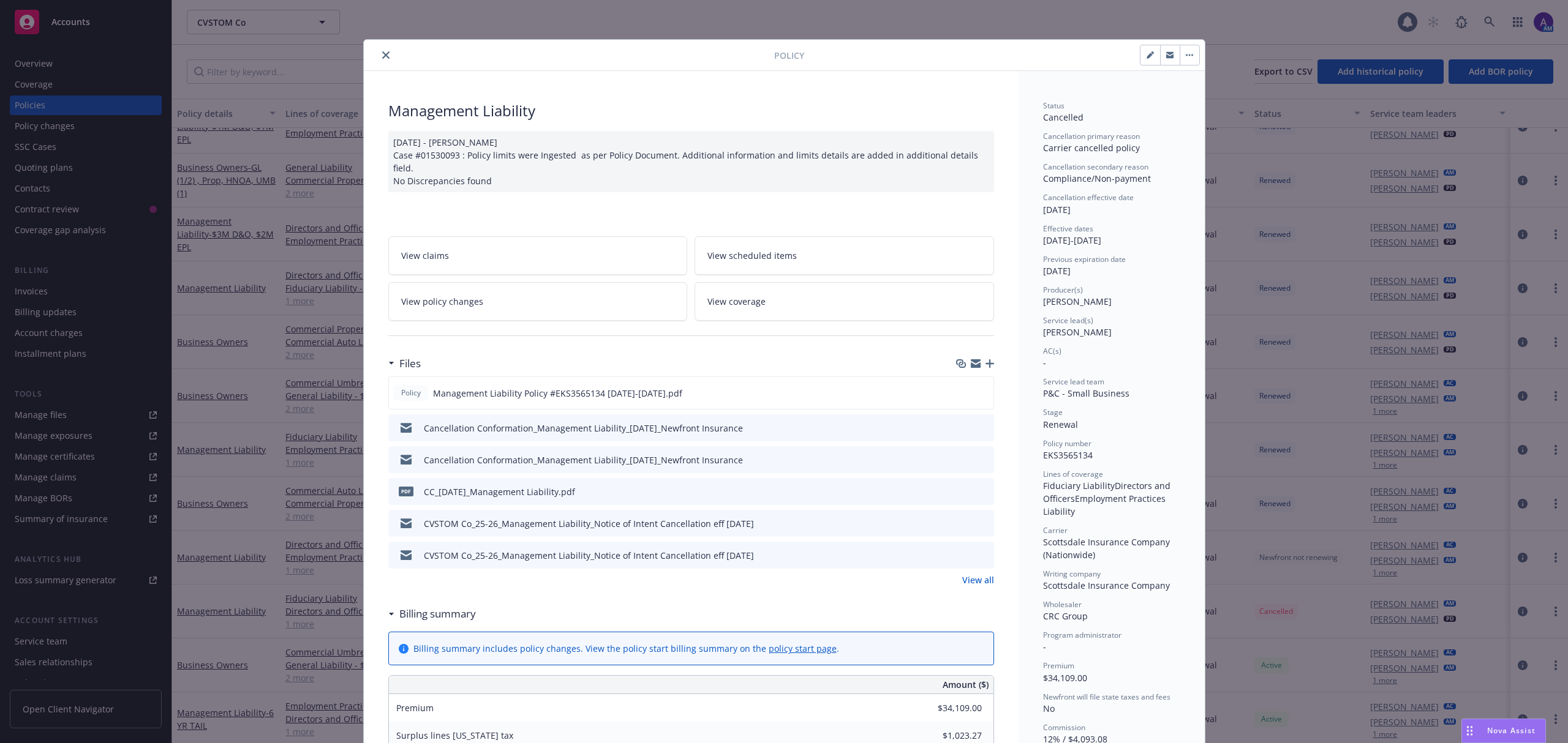
click at [382, 54] on icon "close" at bounding box center [386, 55] width 7 height 7
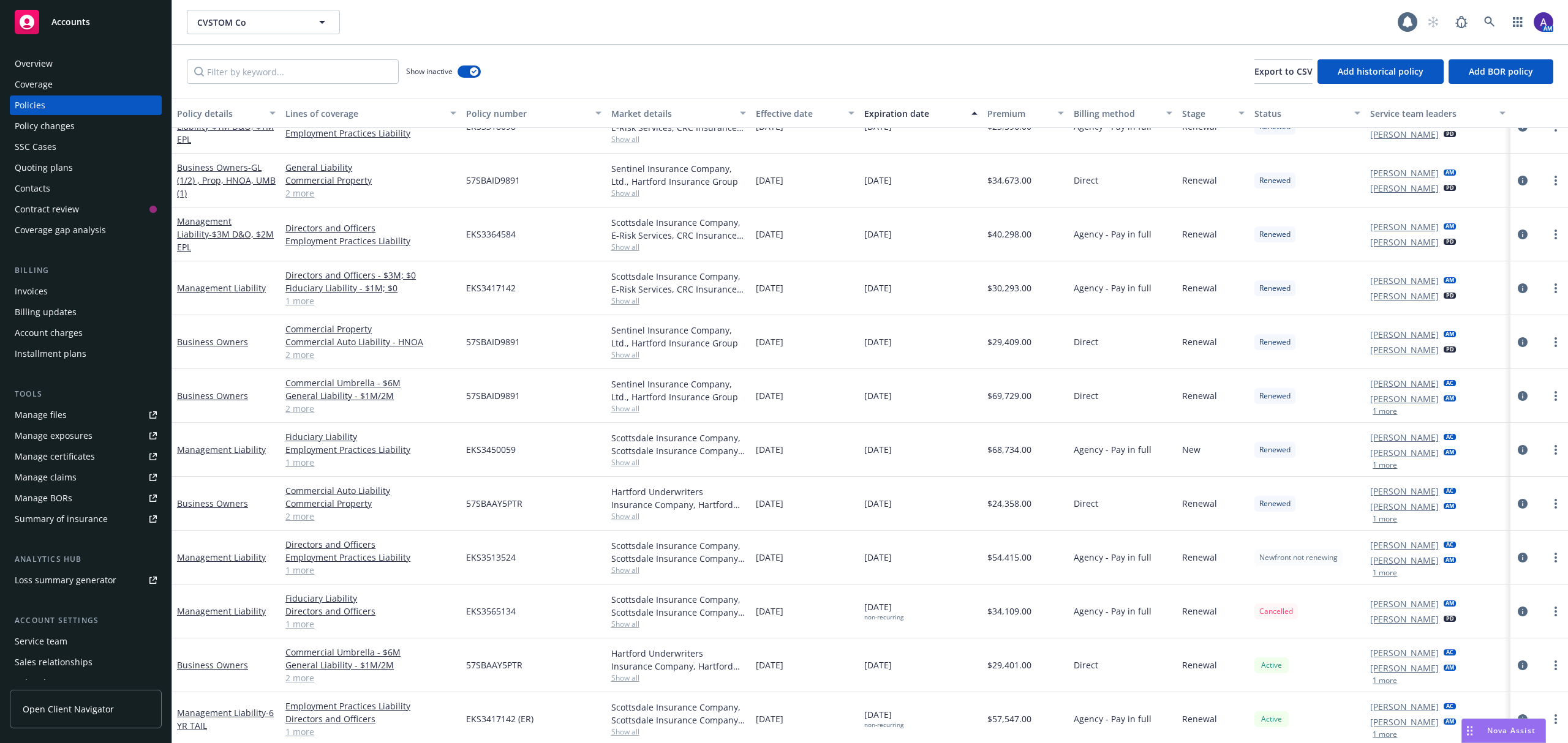
click at [33, 297] on div "Invoices" at bounding box center [31, 291] width 33 height 19
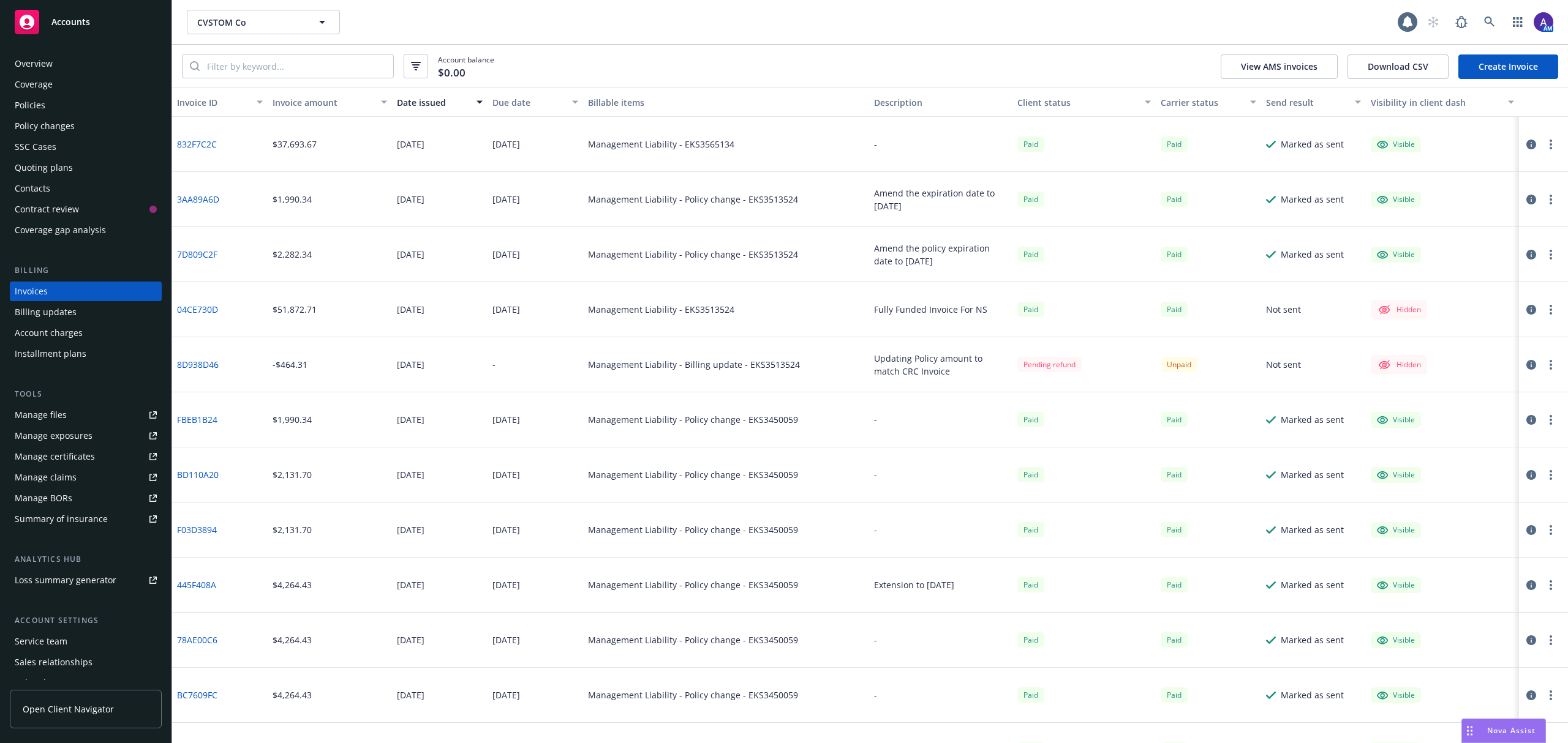
click at [1044, 143] on icon "button" at bounding box center [1531, 144] width 10 height 10
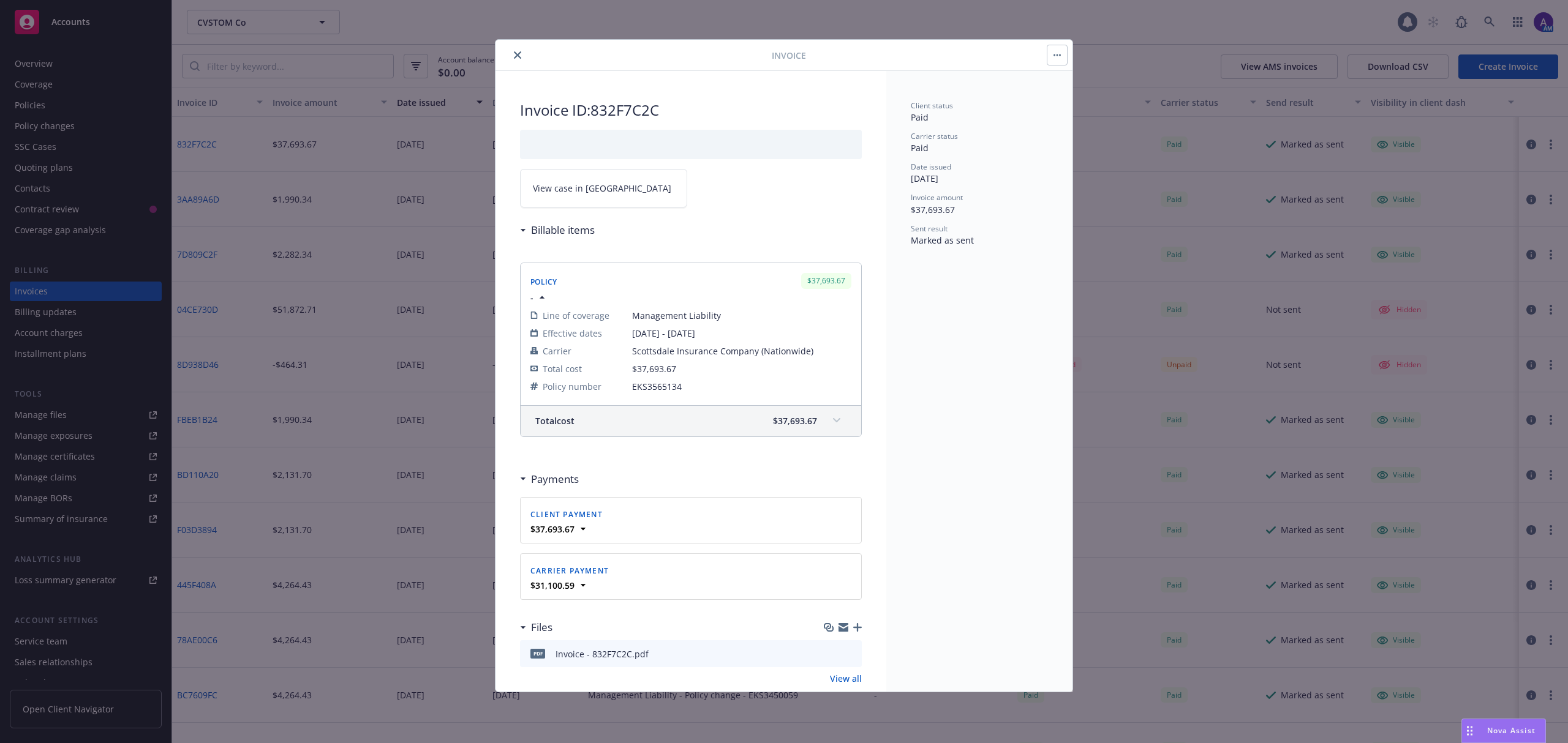
click at [518, 54] on icon "close" at bounding box center [517, 55] width 7 height 7
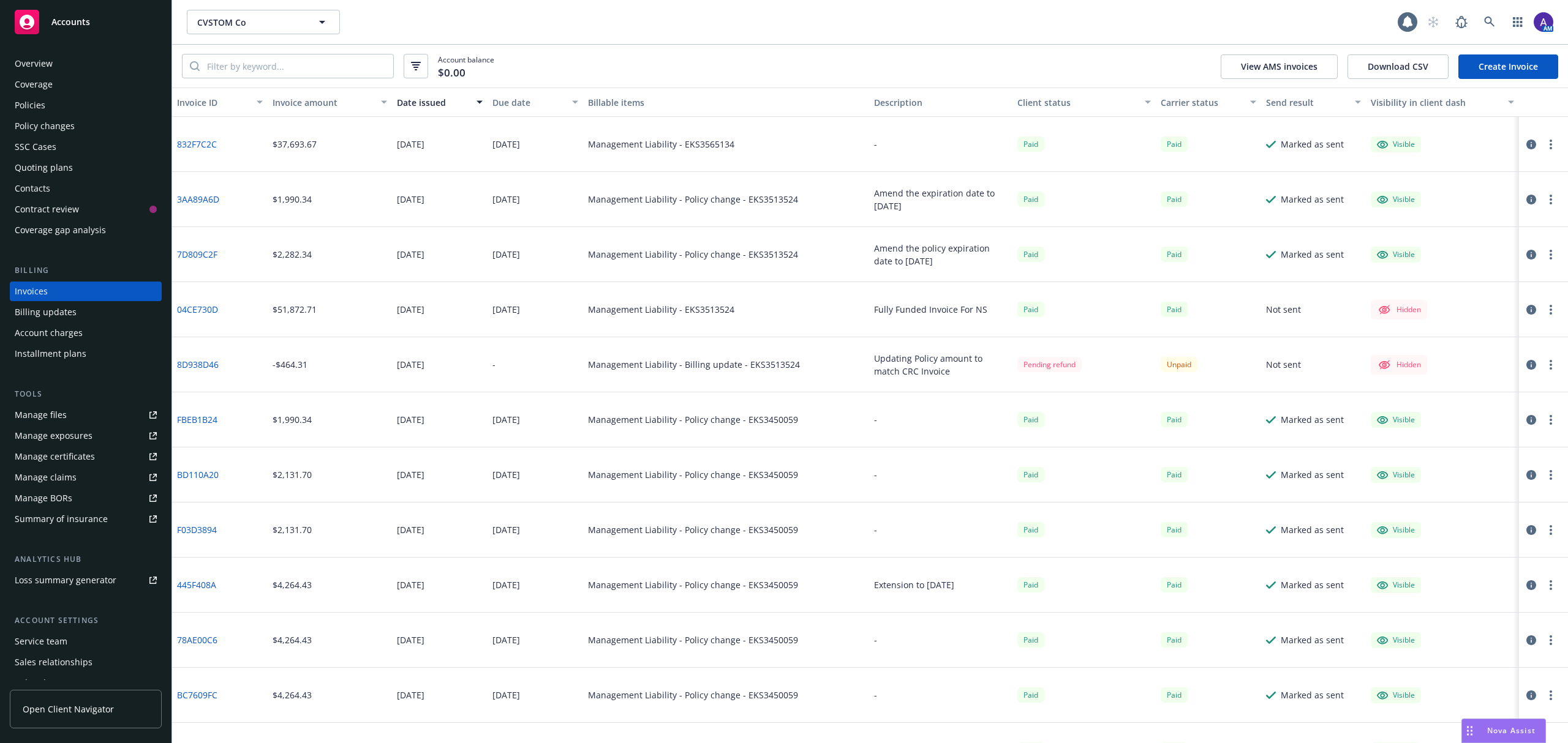
click at [1044, 140] on icon "button" at bounding box center [1531, 144] width 10 height 10
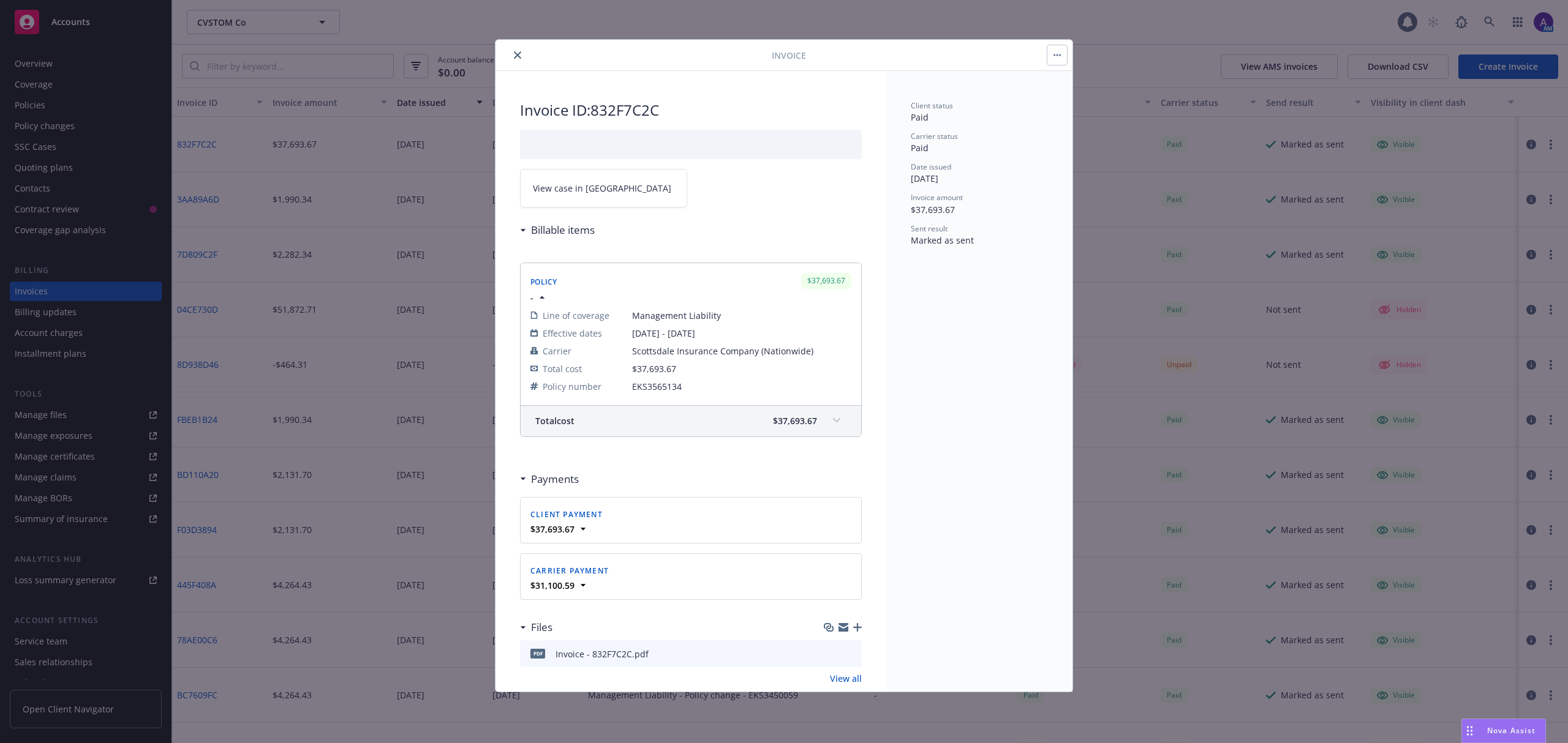
click at [579, 197] on link "View case in [GEOGRAPHIC_DATA]" at bounding box center [603, 188] width 167 height 39
click at [517, 48] on button "close" at bounding box center [517, 55] width 15 height 15
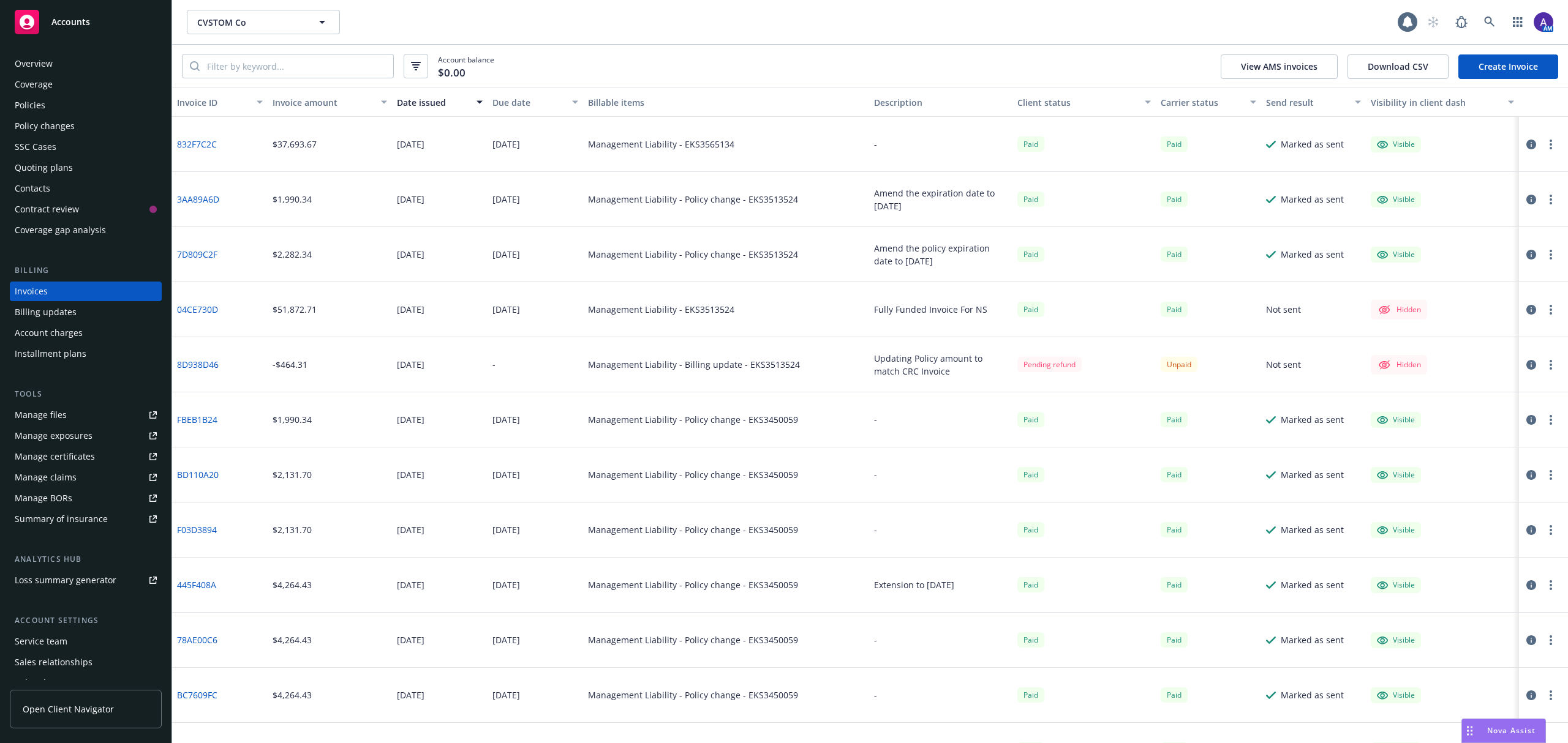
click at [50, 106] on div "Policies" at bounding box center [86, 104] width 142 height 19
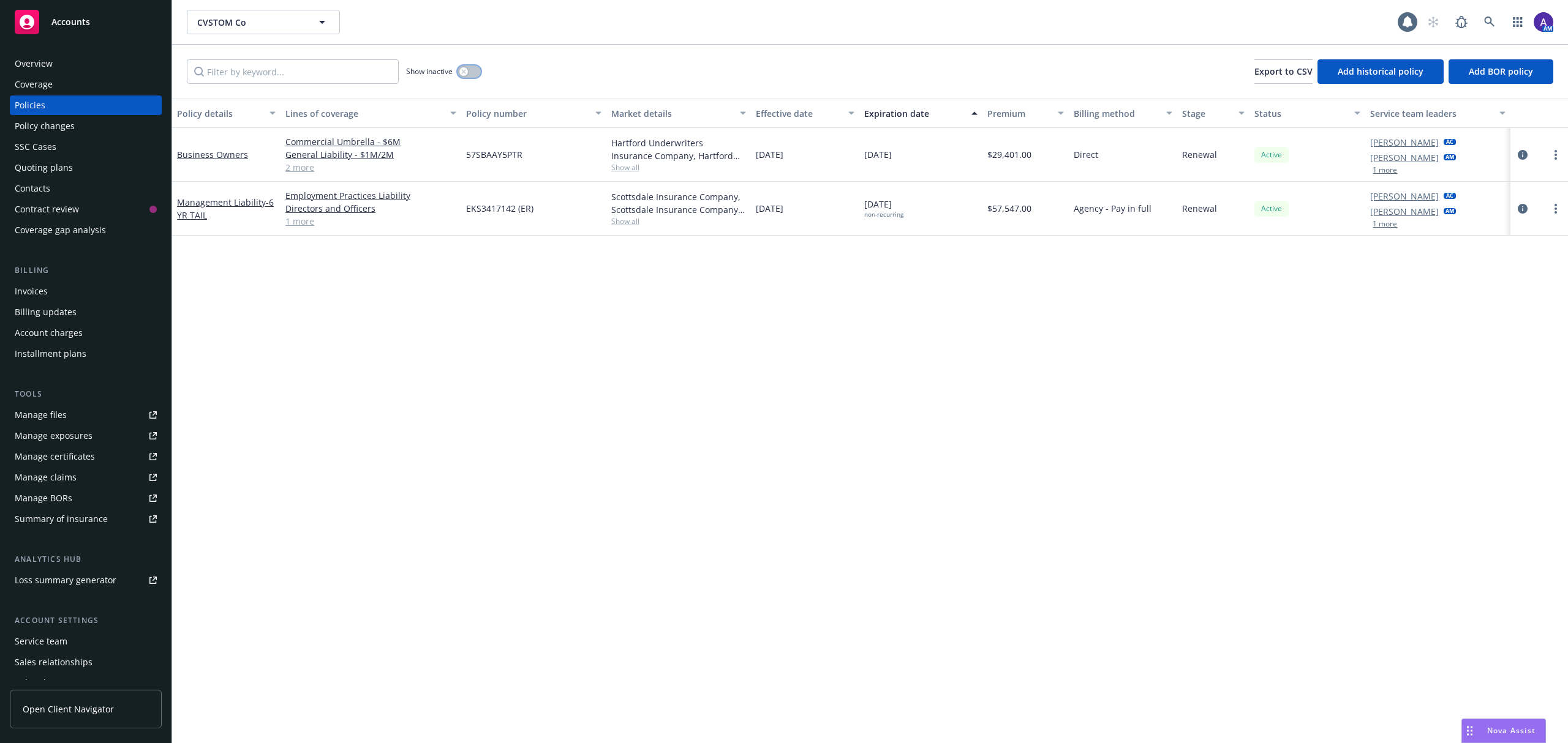
click at [474, 66] on button "button" at bounding box center [468, 71] width 23 height 12
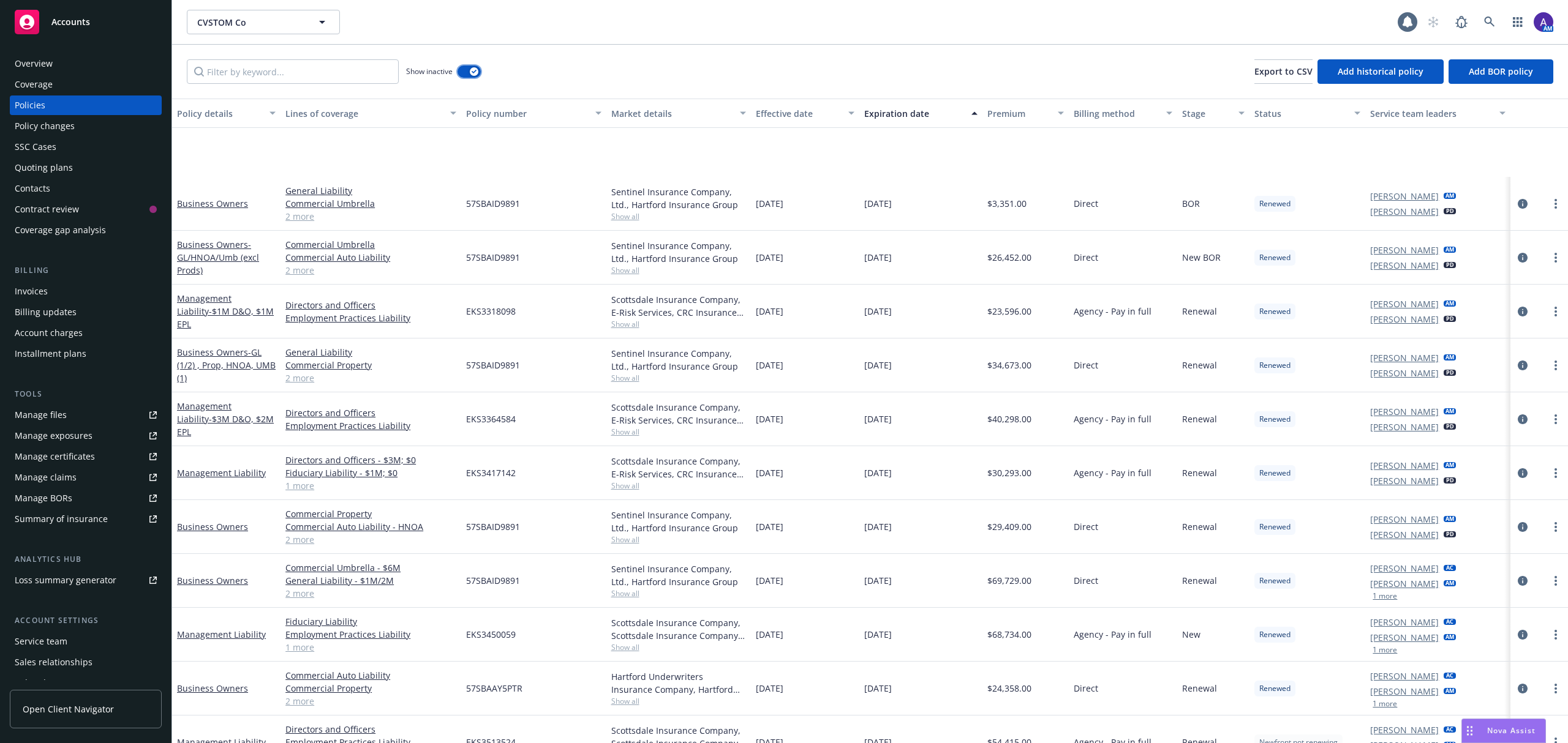
scroll to position [180, 0]
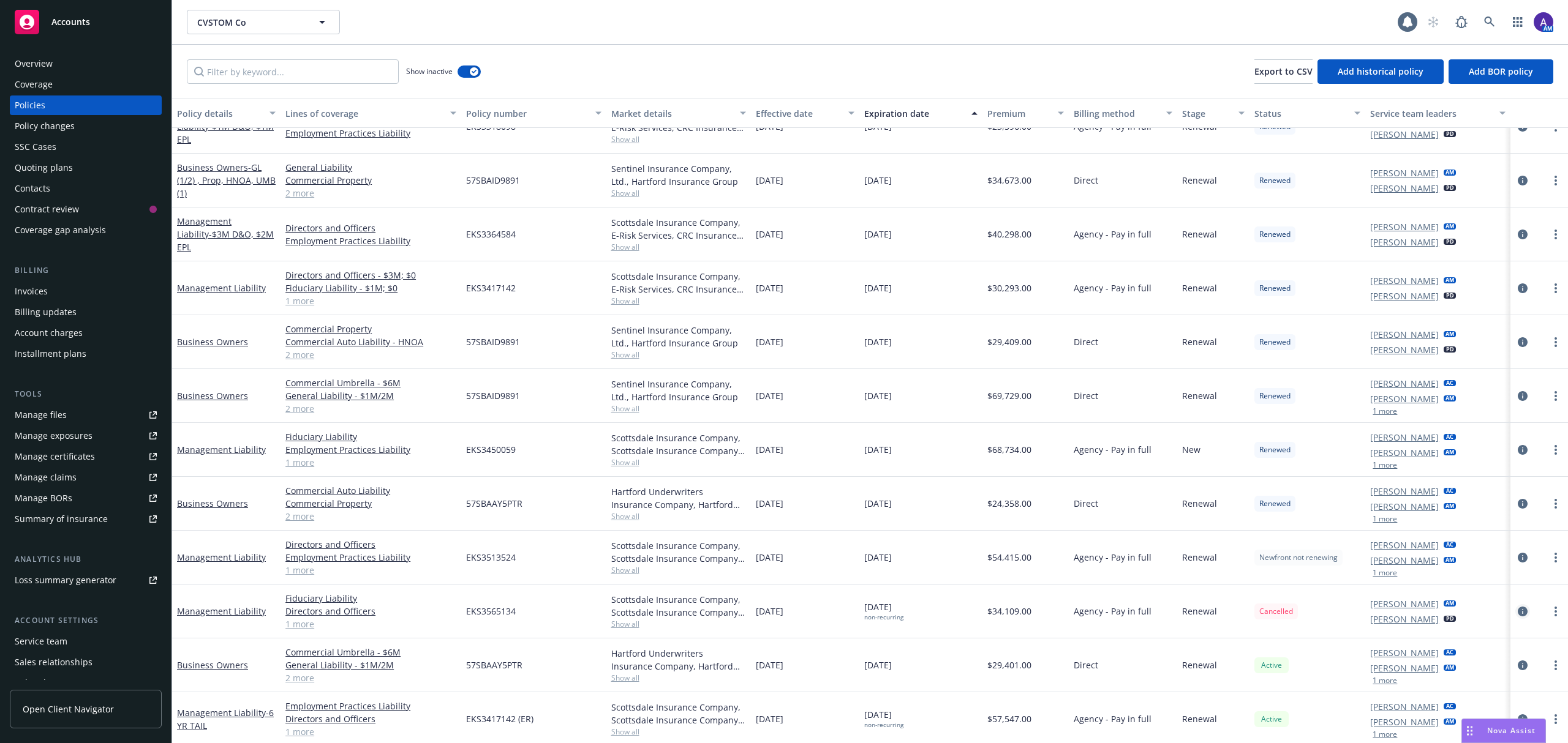
click at [1044, 515] on icon "circleInformation" at bounding box center [1522, 611] width 10 height 10
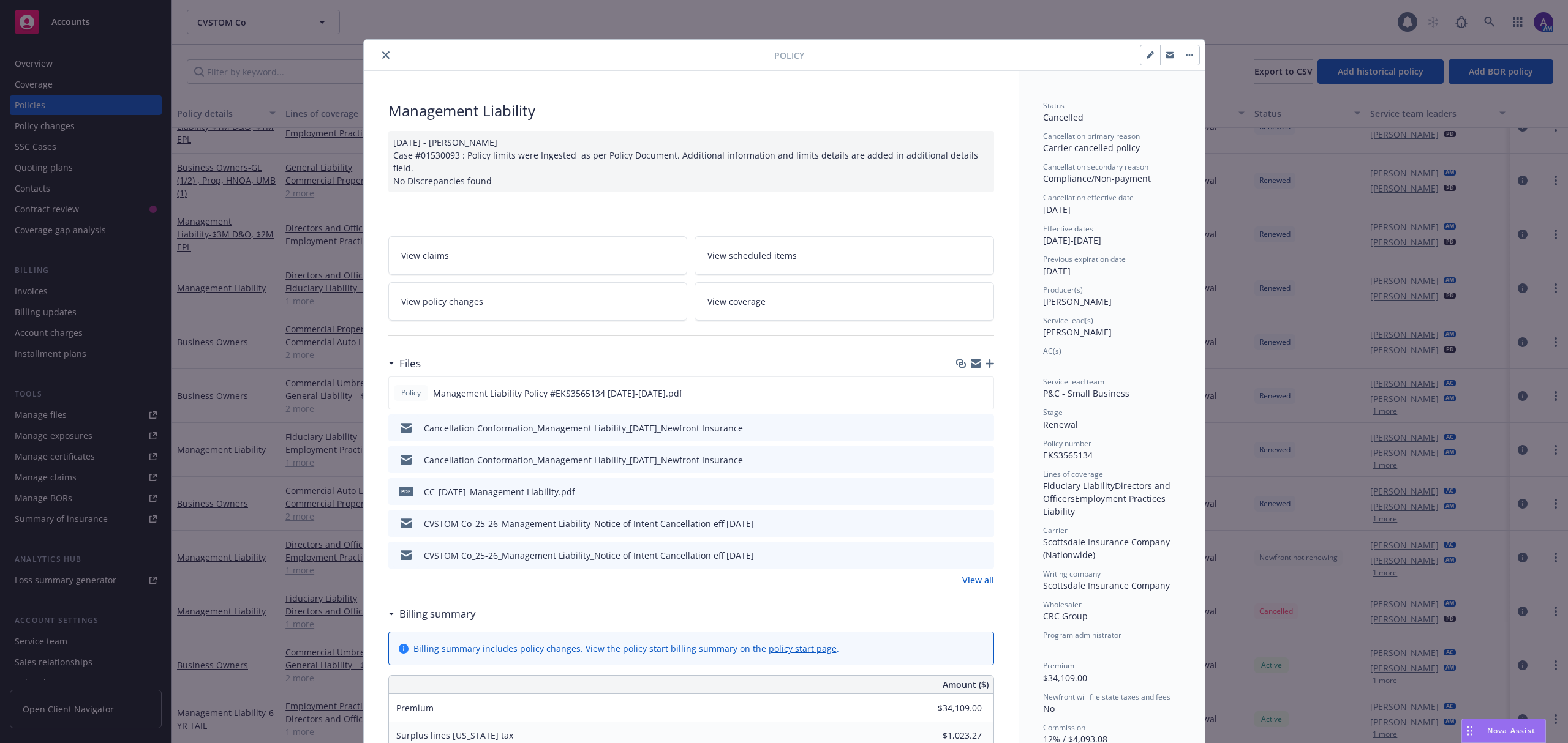
scroll to position [37, 0]
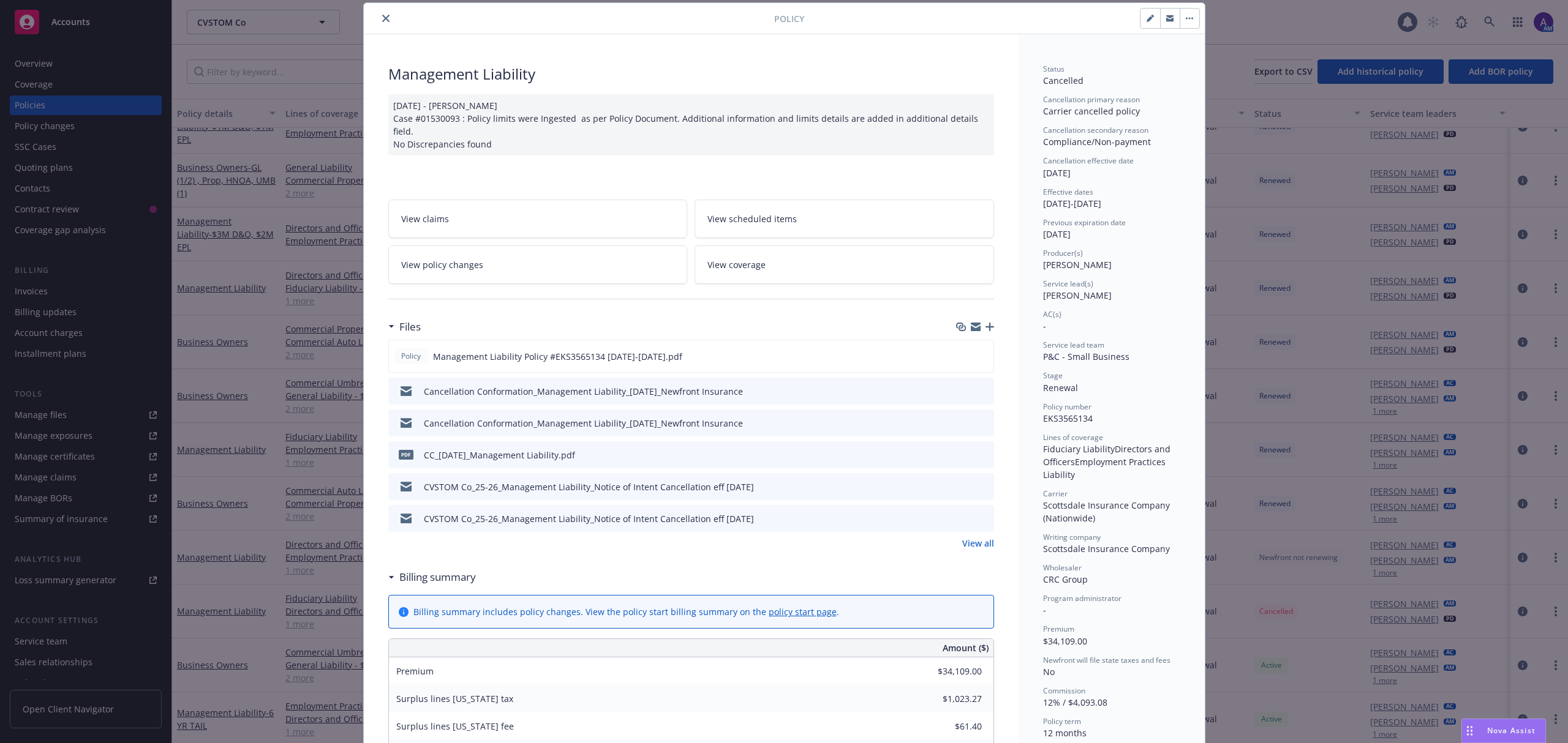
click at [977, 386] on icon "preview file" at bounding box center [983, 389] width 11 height 8
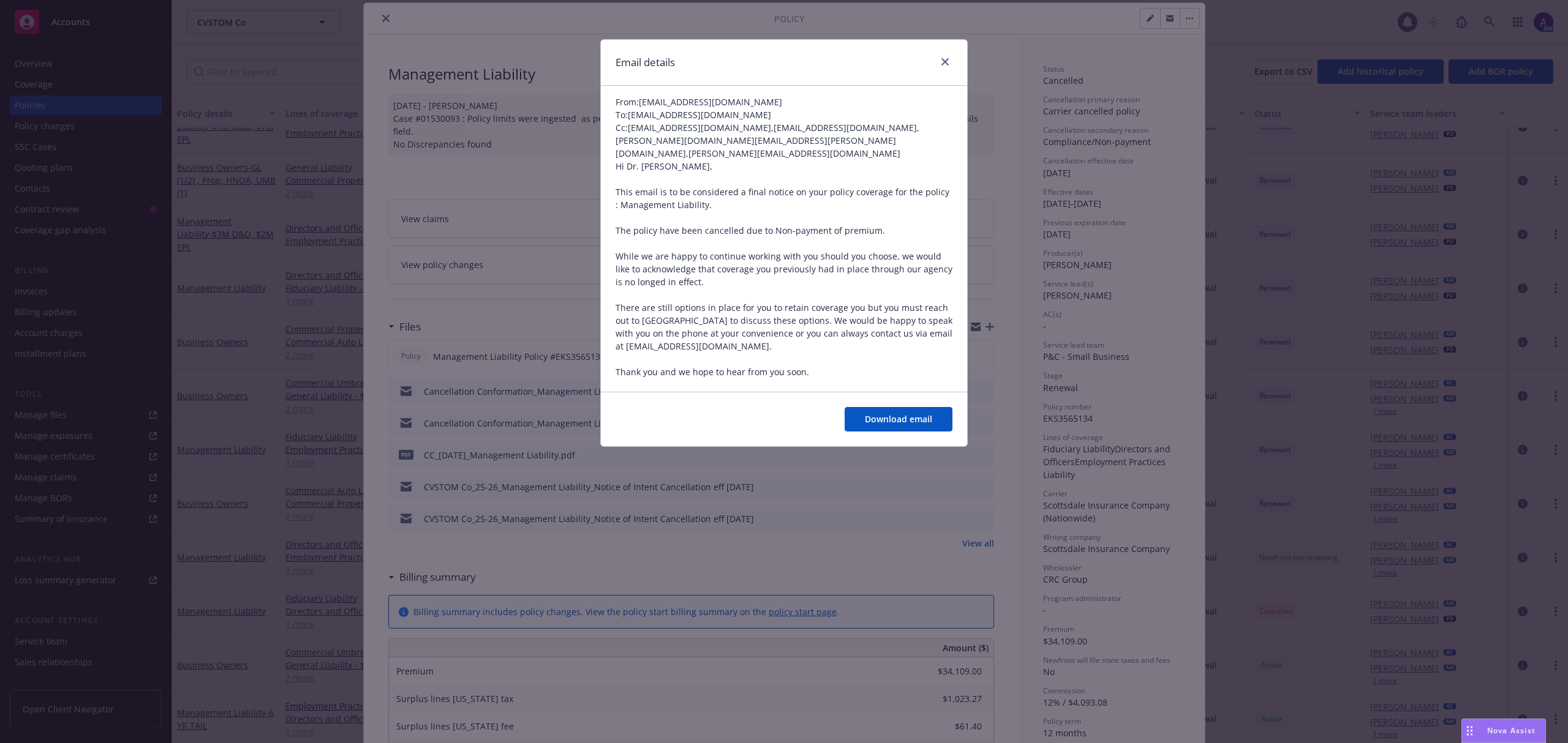
scroll to position [108, 0]
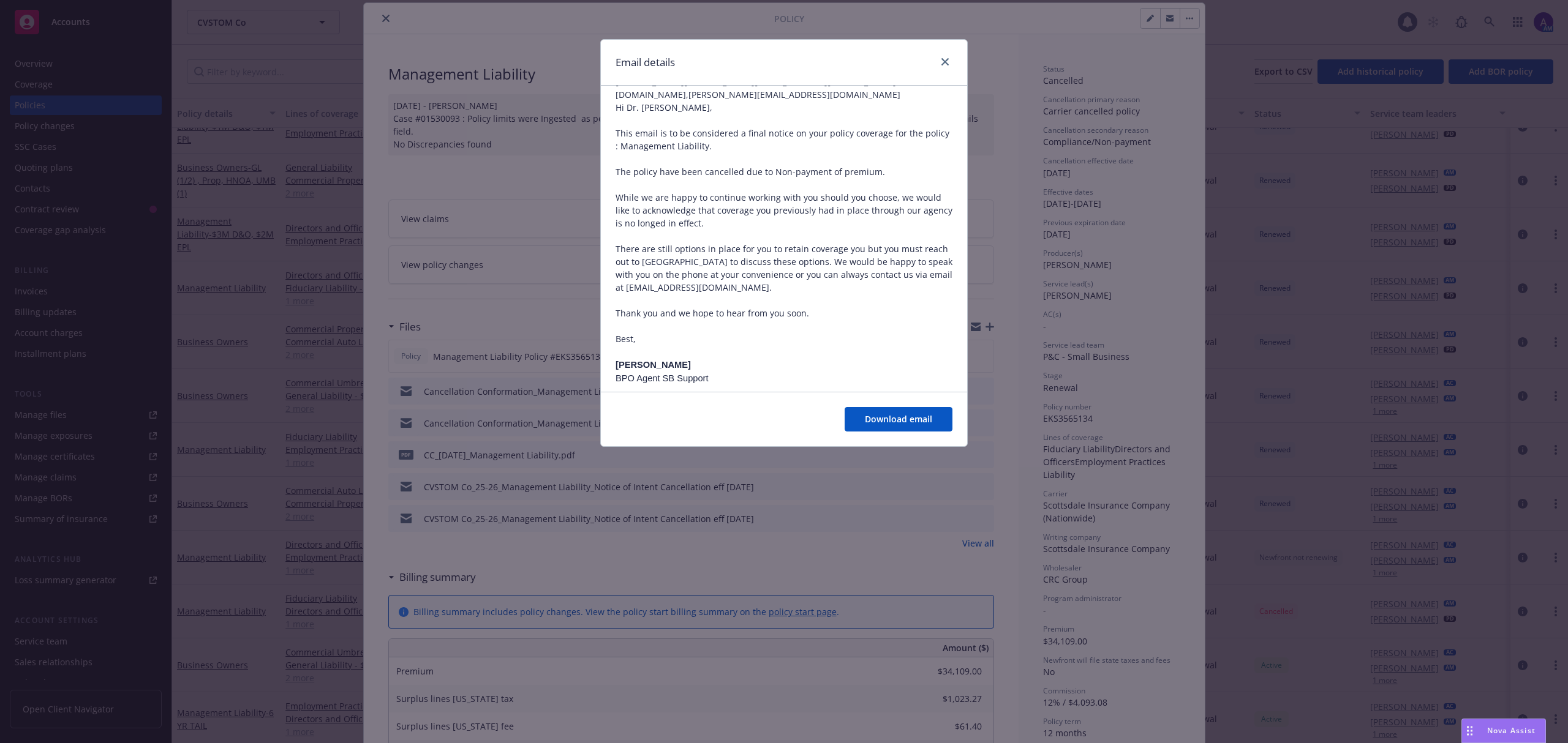
click at [952, 61] on div "Email details" at bounding box center [784, 63] width 367 height 46
click at [947, 60] on icon "close" at bounding box center [945, 62] width 7 height 7
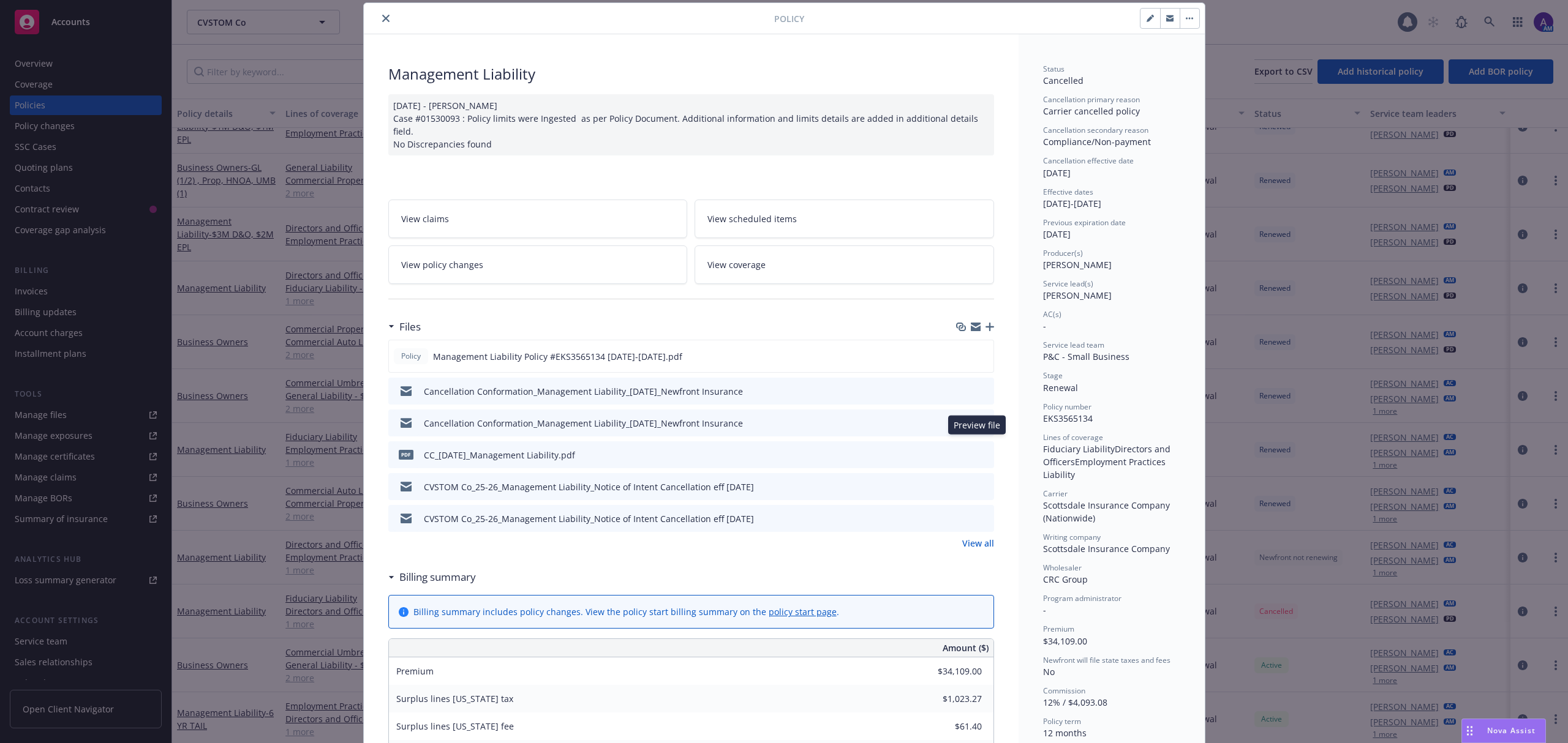
click at [978, 449] on button at bounding box center [983, 455] width 11 height 13
click at [978, 449] on icon "preview file" at bounding box center [983, 453] width 11 height 8
click at [977, 418] on icon "preview file" at bounding box center [983, 422] width 11 height 8
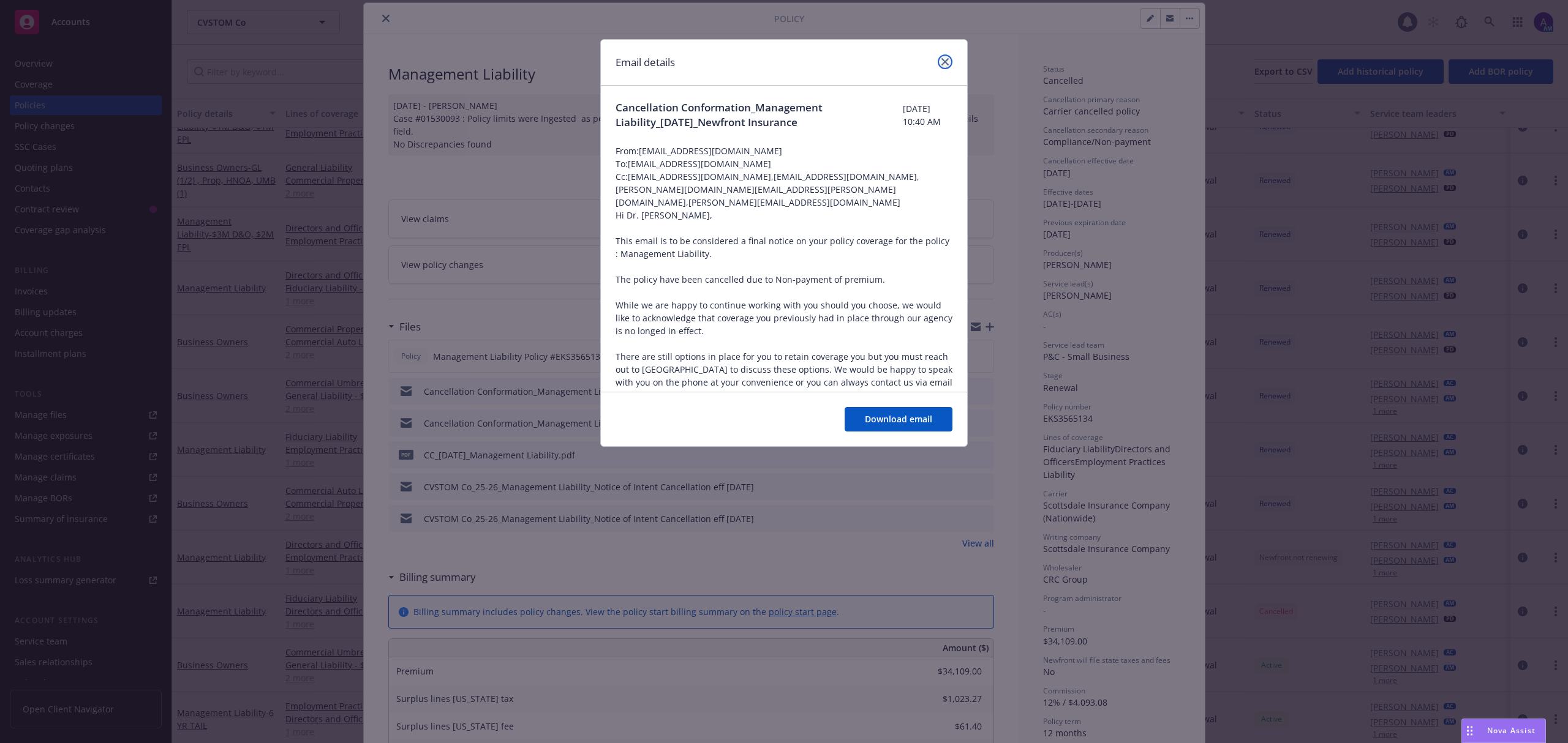
click at [945, 62] on icon "close" at bounding box center [945, 62] width 7 height 7
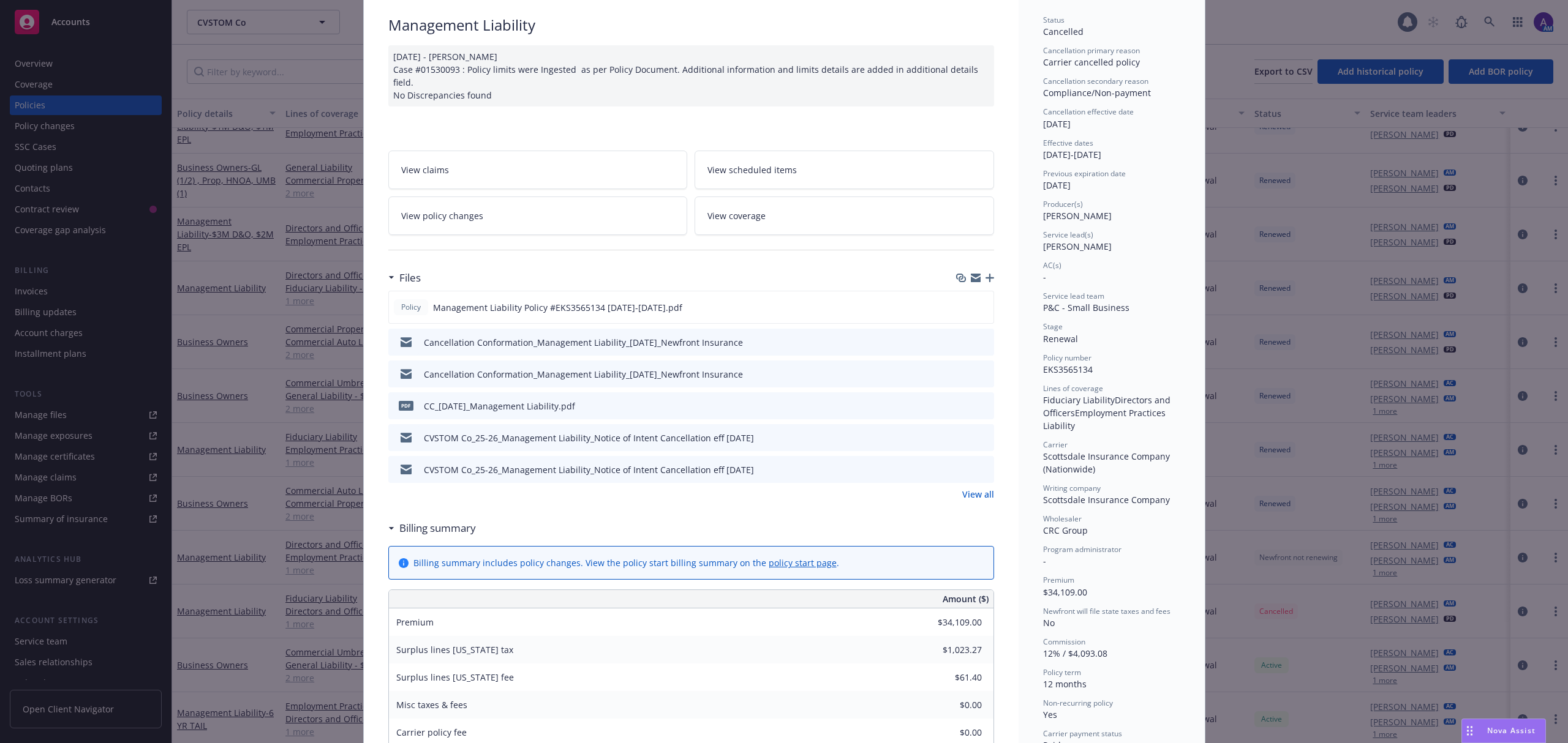
scroll to position [130, 0]
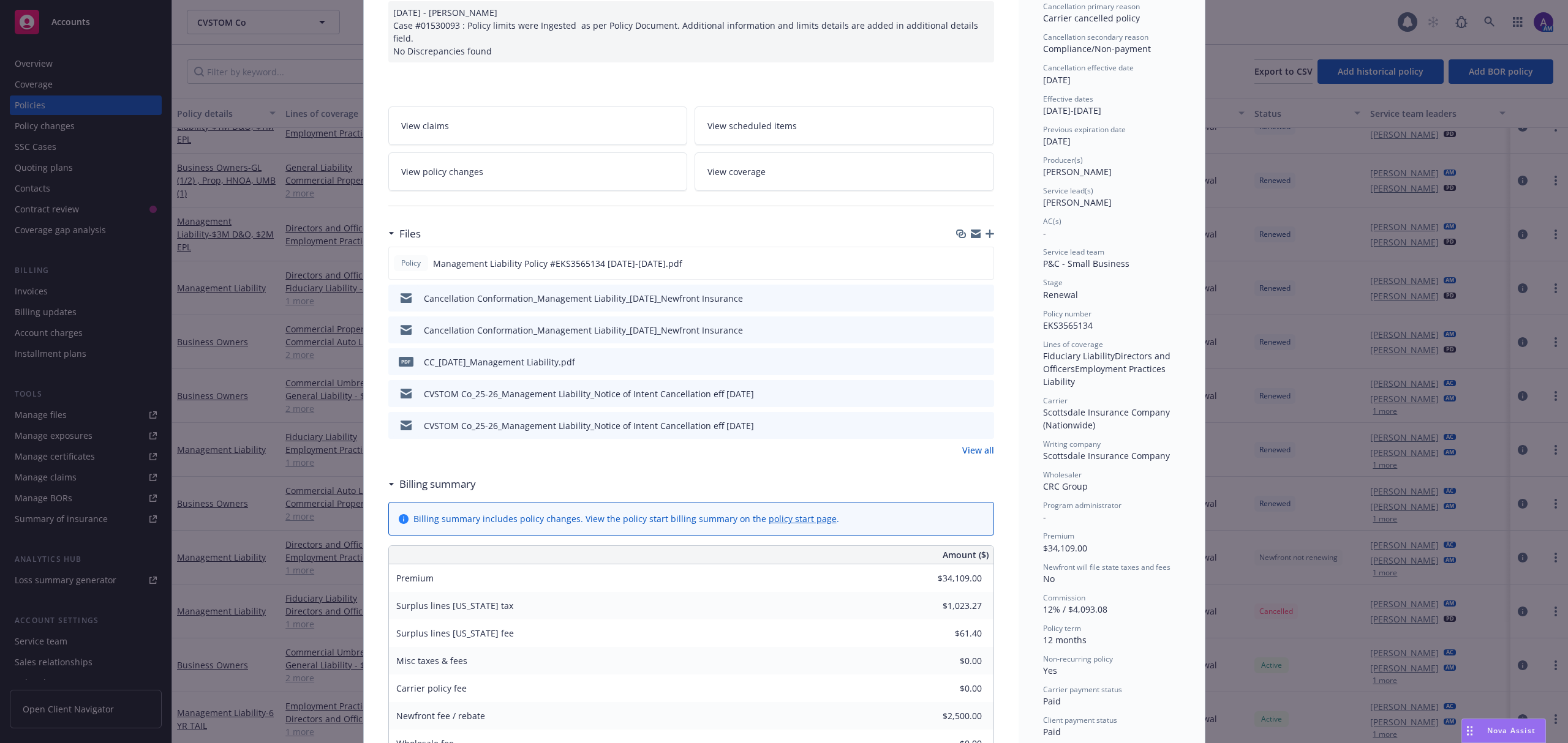
click at [981, 444] on link "View all" at bounding box center [978, 450] width 31 height 13
